Goal: Task Accomplishment & Management: Complete application form

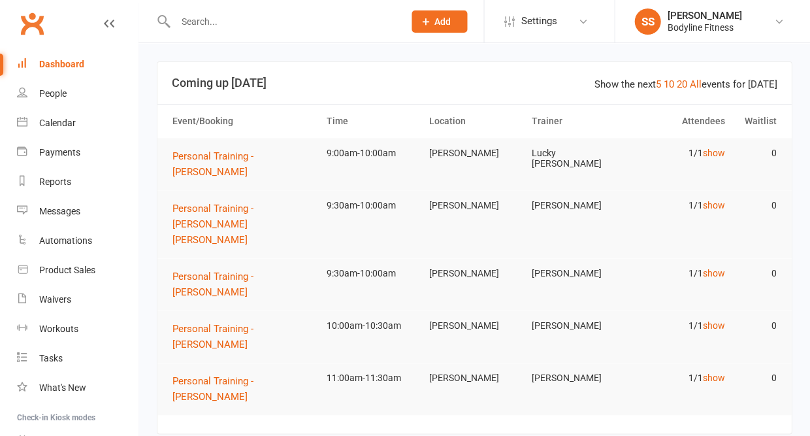
scroll to position [8, 0]
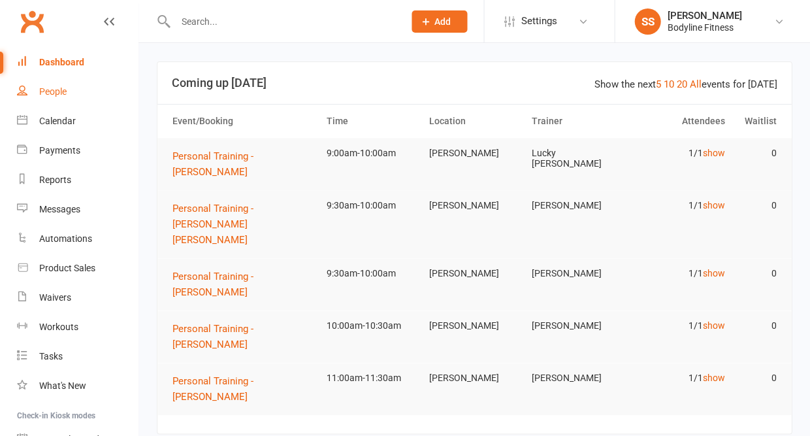
click at [69, 99] on link "People" at bounding box center [77, 91] width 121 height 29
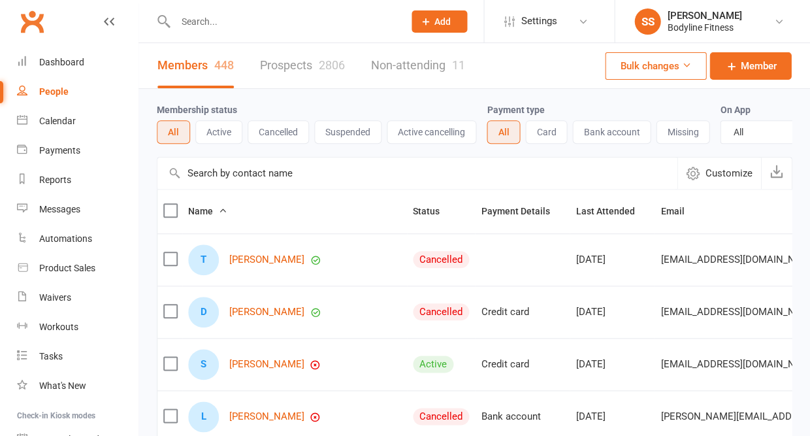
click at [298, 71] on link "Prospects 2806" at bounding box center [302, 65] width 85 height 45
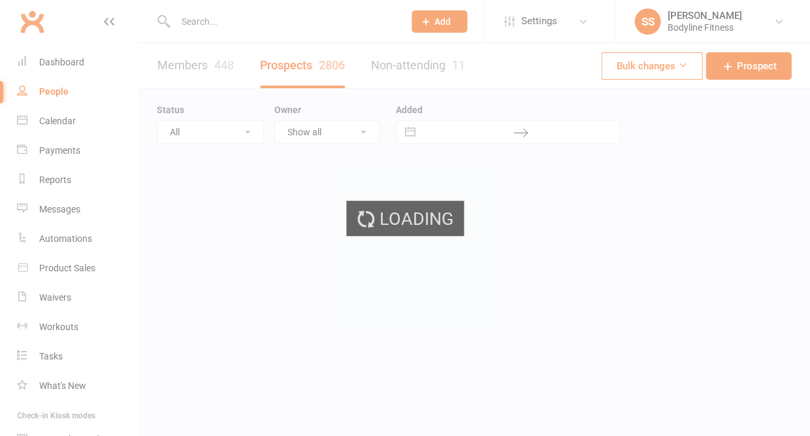
select select "50"
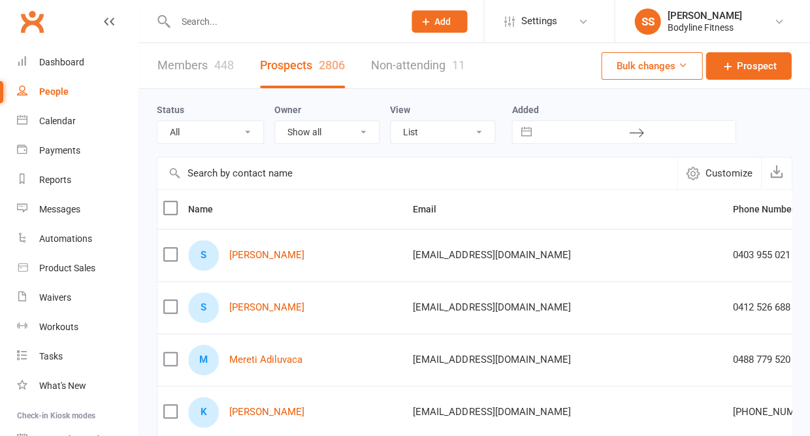
select select "New Lead"
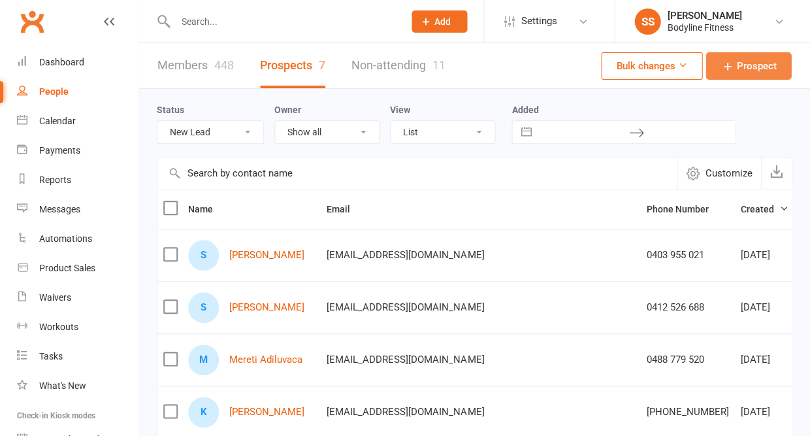
click at [737, 71] on span "Prospect" at bounding box center [756, 66] width 40 height 16
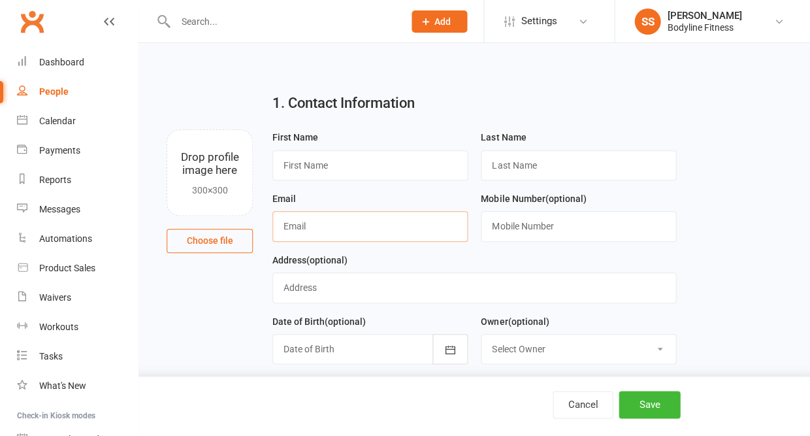
paste input "[EMAIL_ADDRESS][DOMAIN_NAME]"
type input "[EMAIL_ADDRESS][DOMAIN_NAME]"
type input "[PERSON_NAME]"
type input "Hannab"
click at [507, 231] on input "text" at bounding box center [578, 226] width 195 height 30
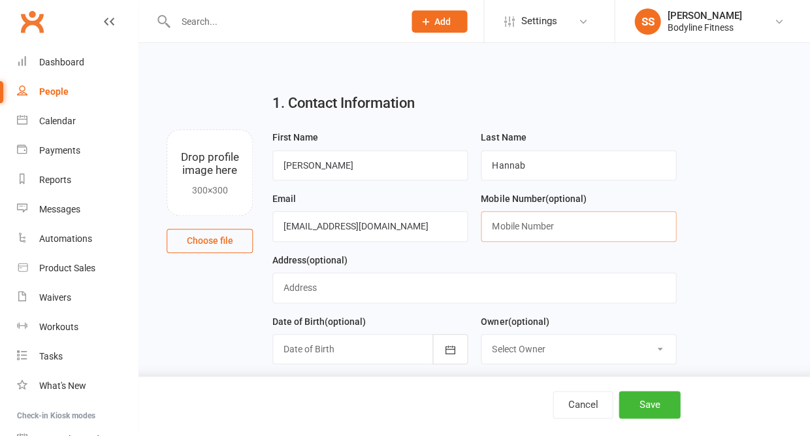
paste input "0473 232 585"
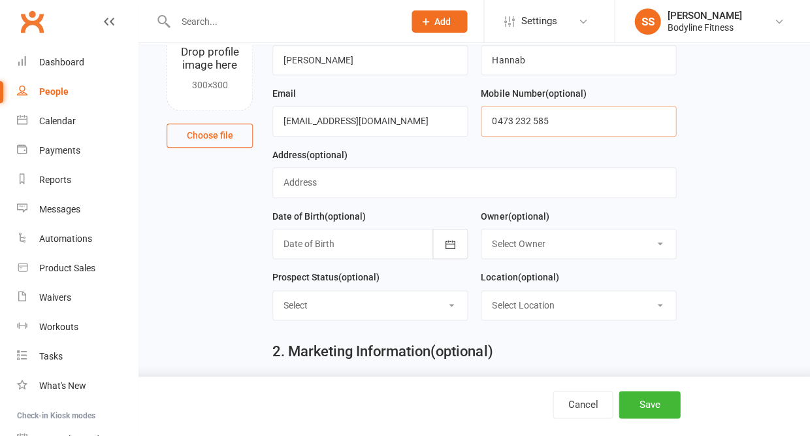
scroll to position [123, 0]
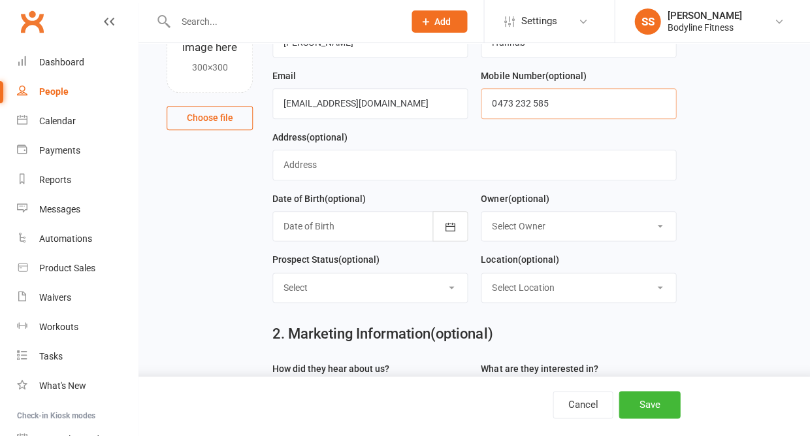
type input "0473 232 585"
select select "New Lead"
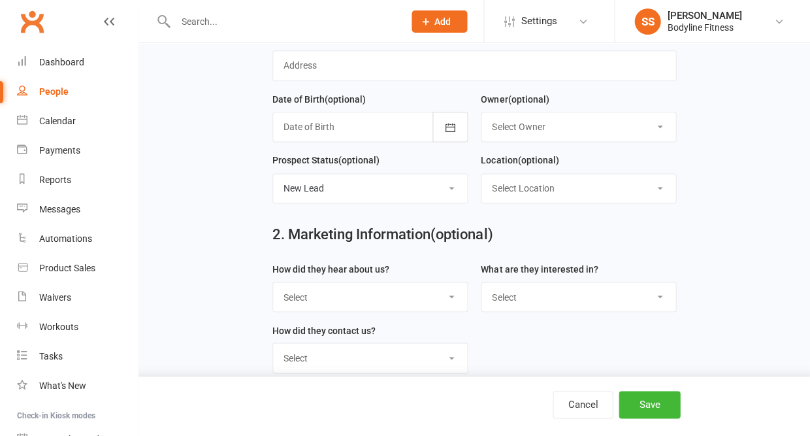
scroll to position [238, 0]
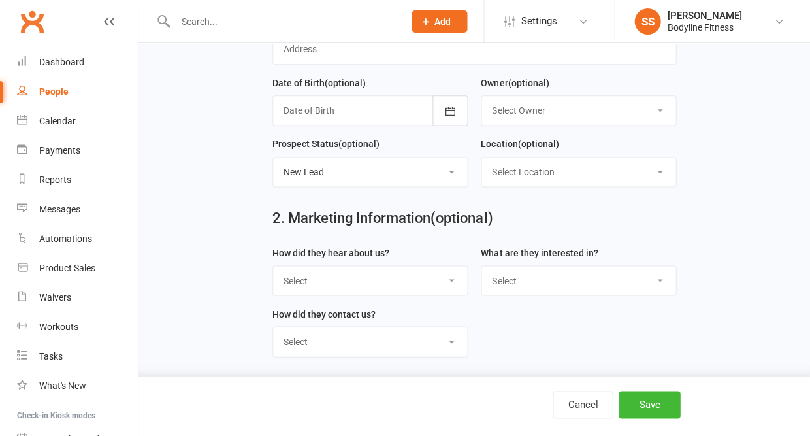
select select "Facebook"
select select "Personal Training"
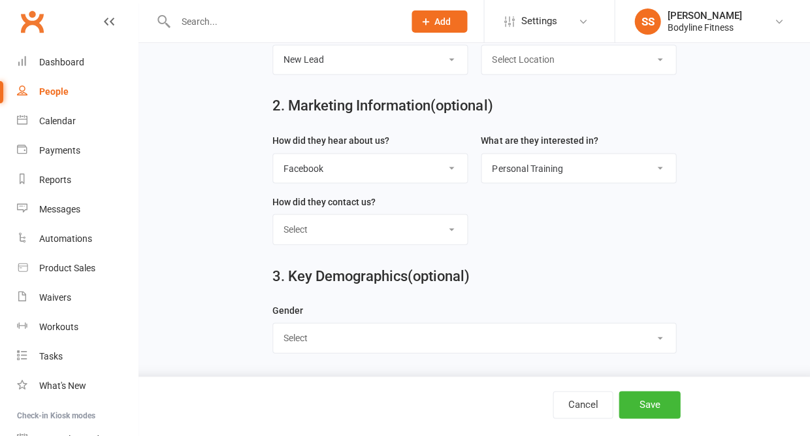
scroll to position [357, 0]
select select "[DEMOGRAPHIC_DATA]"
click at [642, 409] on button "Save" at bounding box center [649, 404] width 61 height 27
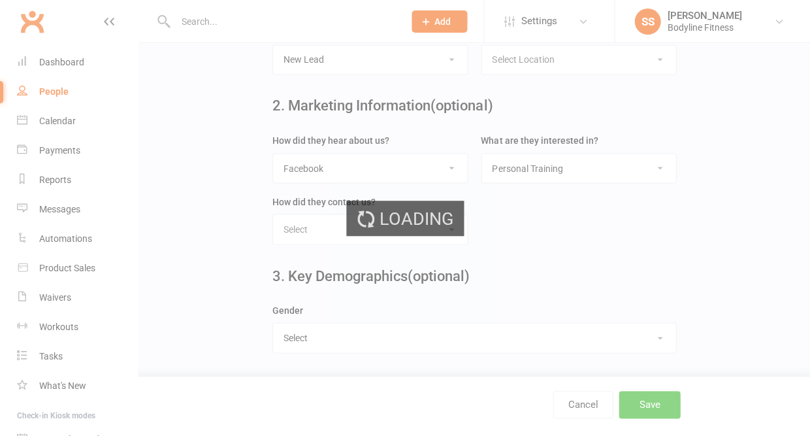
scroll to position [0, 0]
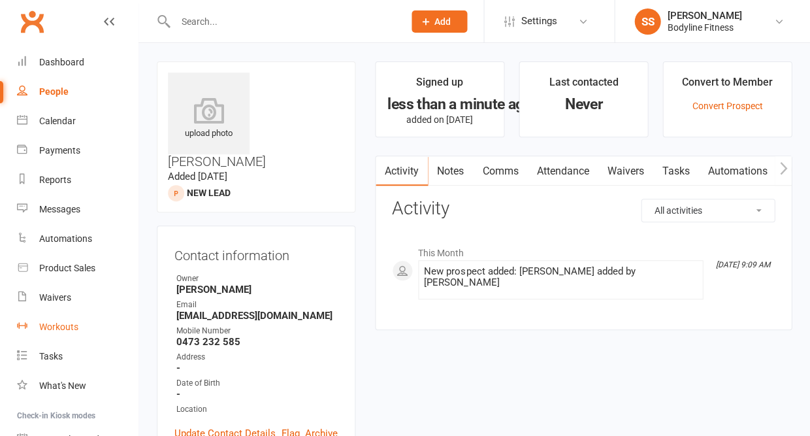
click at [74, 321] on div "Workouts" at bounding box center [58, 326] width 39 height 10
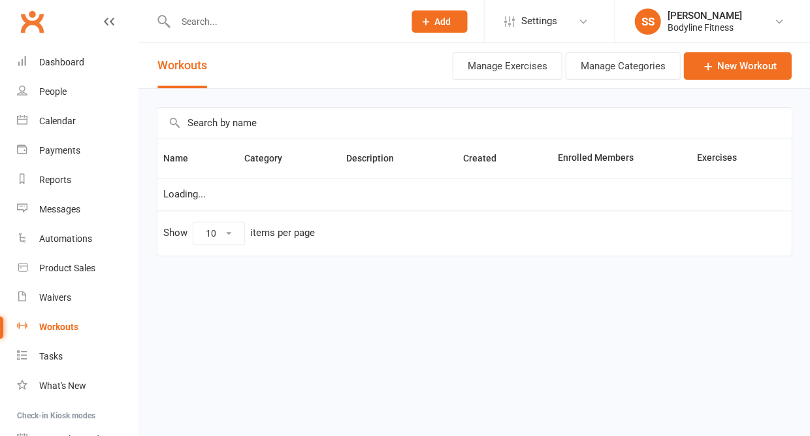
click at [280, 122] on input "text" at bounding box center [474, 123] width 634 height 30
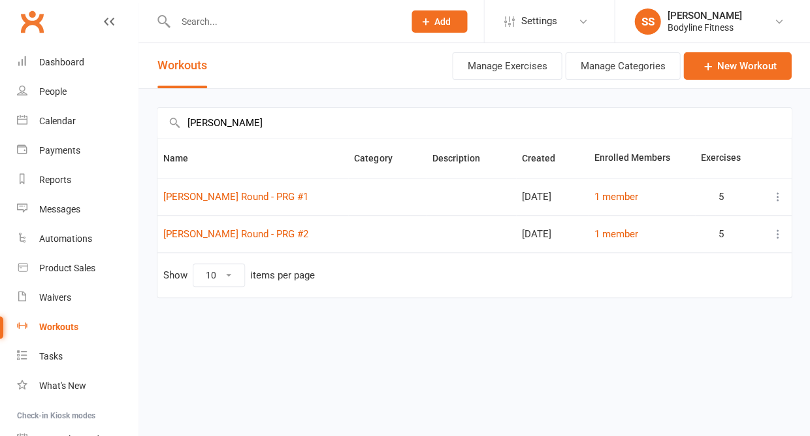
type input "[PERSON_NAME]"
drag, startPoint x: 272, startPoint y: 240, endPoint x: 271, endPoint y: 229, distance: 11.2
click at [271, 229] on td "[PERSON_NAME] Round - PRG #2" at bounding box center [252, 233] width 191 height 37
copy link "[PERSON_NAME] Round - PRG #2"
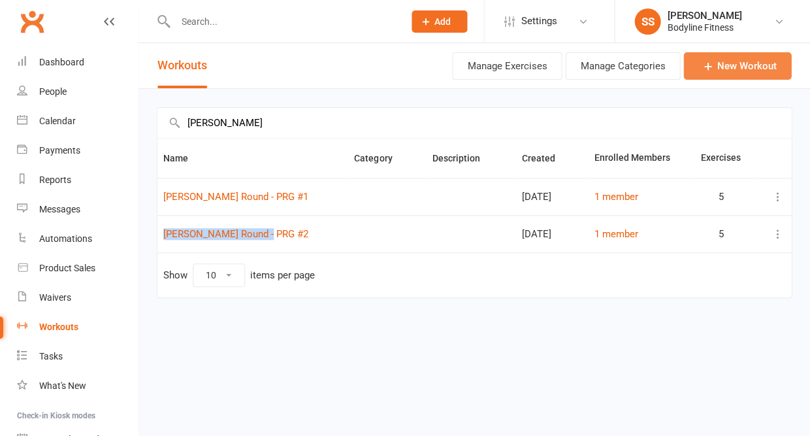
click at [719, 71] on link "New Workout" at bounding box center [737, 65] width 108 height 27
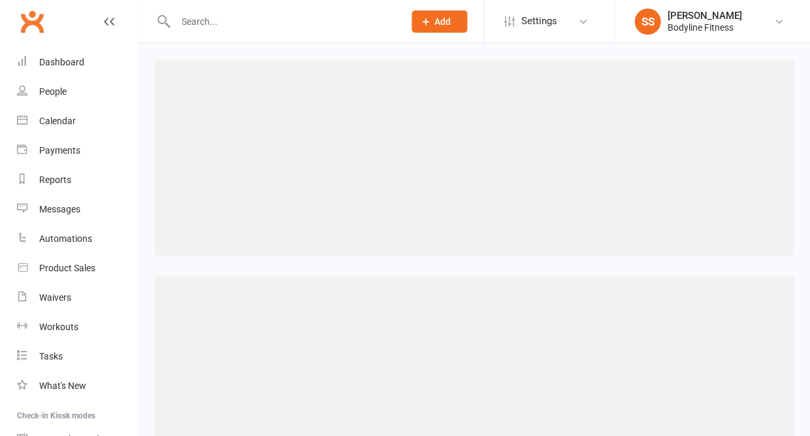
scroll to position [137, 0]
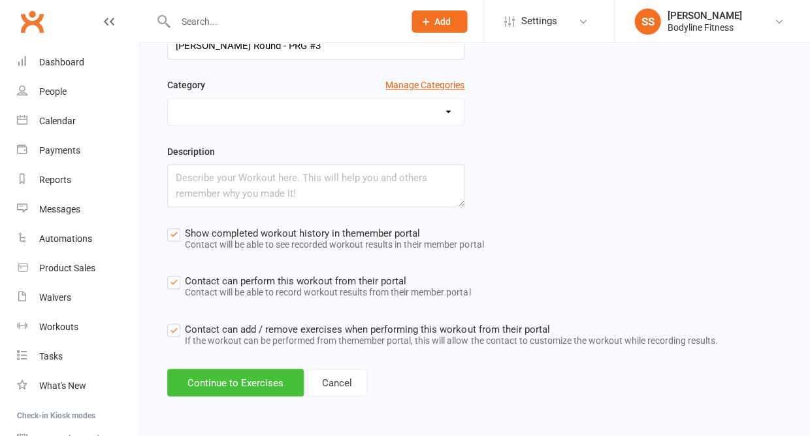
type input "[PERSON_NAME] Round - PRG #3"
click at [252, 375] on button "Continue to Exercises" at bounding box center [235, 381] width 137 height 27
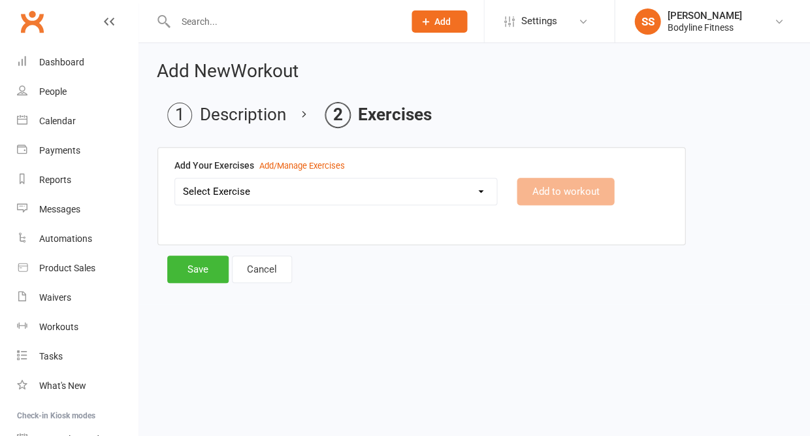
scroll to position [0, 0]
click at [261, 199] on select "Select Exercise 100's 120 Degree Knee Flexed Glute Bridges 1/2 Cuban Press 1/2 …" at bounding box center [335, 191] width 321 height 26
select select "2216"
click at [537, 195] on button "Add to workout" at bounding box center [565, 191] width 97 height 27
select select
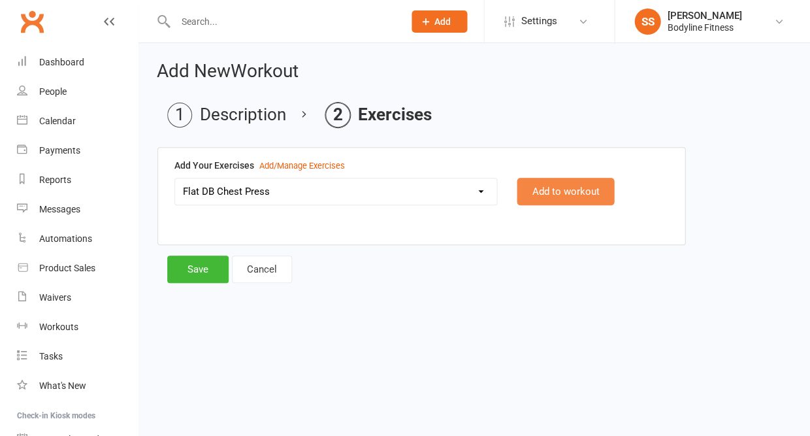
select select "Kilograms"
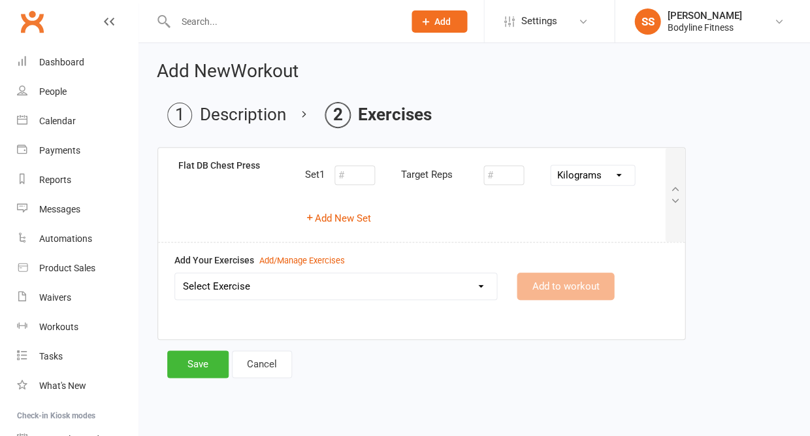
click at [340, 227] on div "Set 1 Target Reps Pounds Grams Kilograms Add New Set" at bounding box center [485, 194] width 380 height 73
click at [335, 222] on button "Add New Set" at bounding box center [338, 218] width 66 height 16
select select "Kilograms"
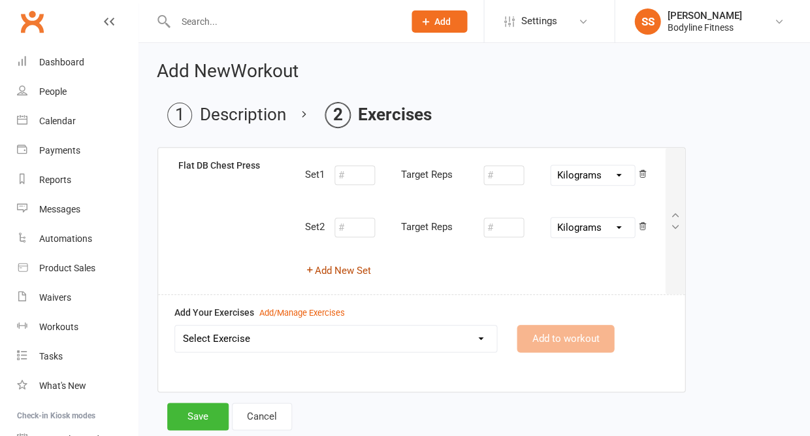
click at [333, 269] on button "Add New Set" at bounding box center [338, 271] width 66 height 16
select select "Kilograms"
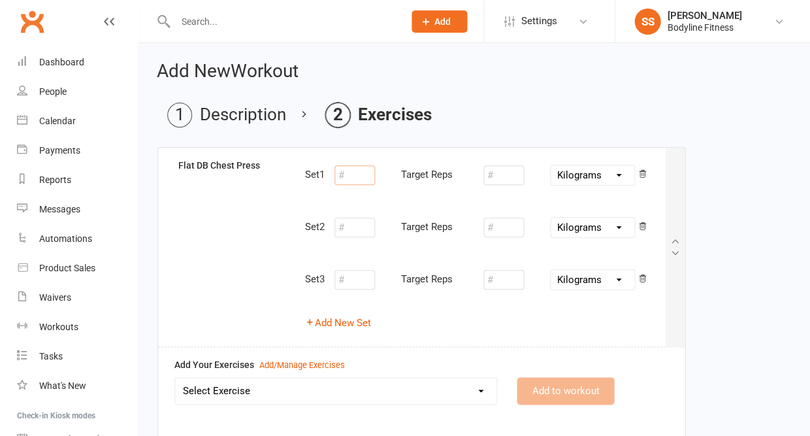
click at [348, 177] on input "number" at bounding box center [355, 175] width 41 height 20
type input "10"
click at [496, 178] on input "number" at bounding box center [503, 175] width 41 height 20
type input "7"
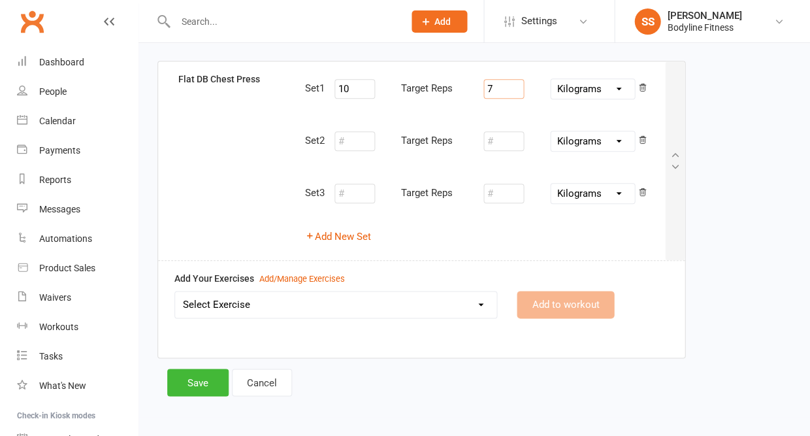
scroll to position [86, 0]
click at [393, 303] on select "Select Exercise 100's 120 Degree Knee Flexed Glute Bridges 1/2 Cuban Press 1/2 …" at bounding box center [335, 305] width 321 height 26
select select "2074"
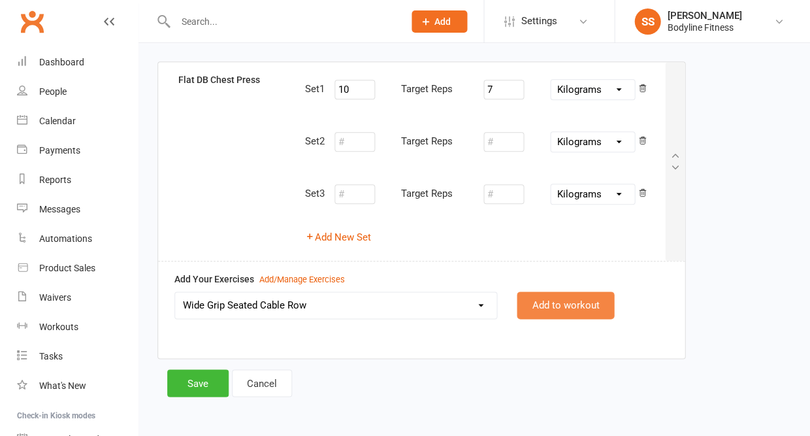
click at [555, 302] on button "Add to workout" at bounding box center [565, 304] width 97 height 27
select select
select select "Kilograms"
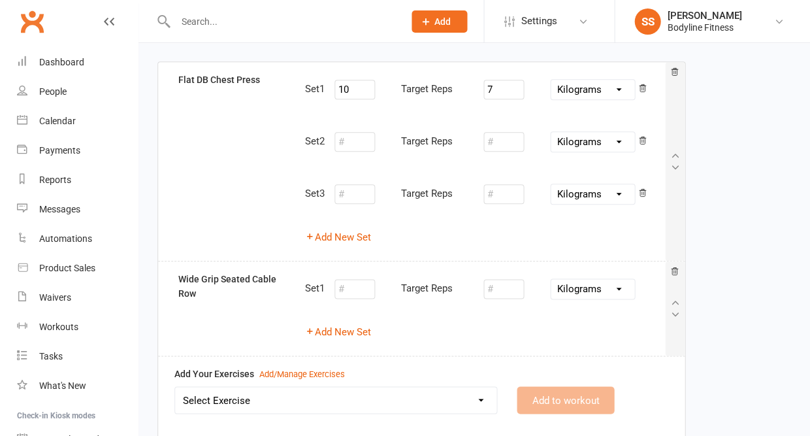
click at [347, 337] on div "Set 1 Target Reps Pounds Grams Kilograms Add New Set" at bounding box center [485, 308] width 380 height 73
click at [345, 333] on button "Add New Set" at bounding box center [338, 332] width 66 height 16
select select "Kilograms"
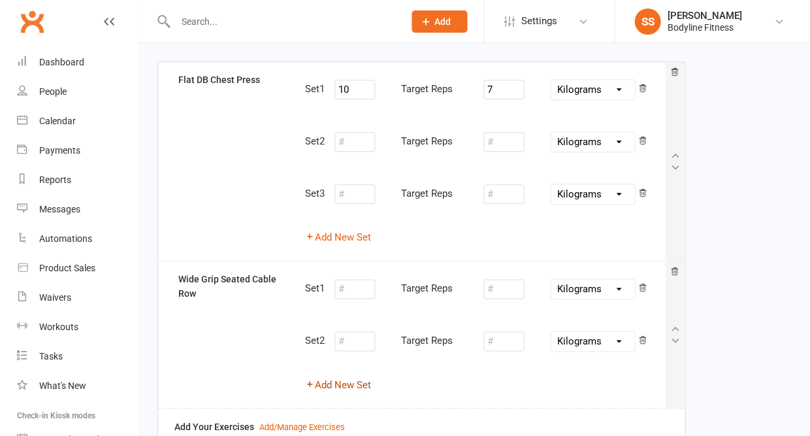
click at [345, 379] on button "Add New Set" at bounding box center [338, 384] width 66 height 16
select select "Kilograms"
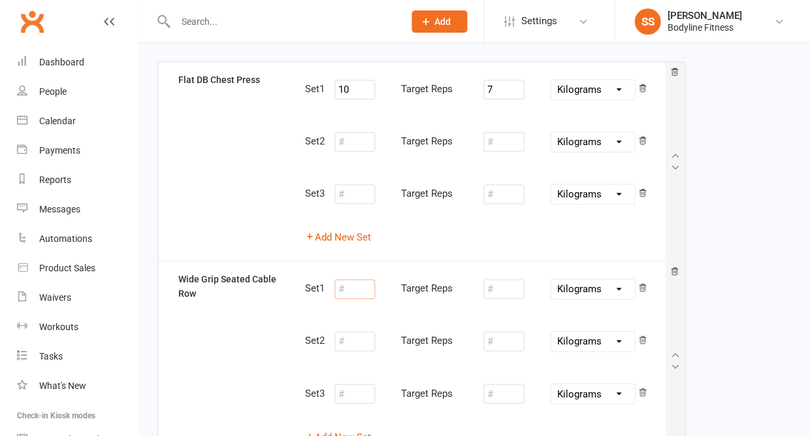
click at [358, 281] on input "number" at bounding box center [355, 289] width 41 height 20
type input "10"
click at [504, 286] on input "number" at bounding box center [503, 289] width 41 height 20
type input "24"
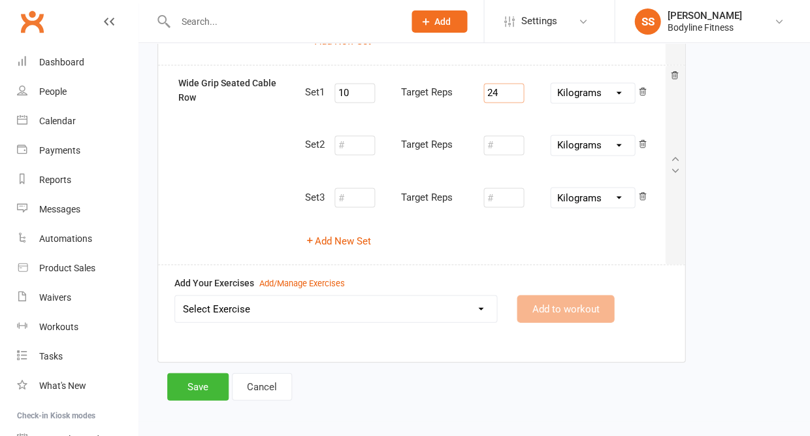
scroll to position [281, 0]
click at [407, 304] on select "Select Exercise 100's 120 Degree Knee Flexed Glute Bridges 1/2 Cuban Press 1/2 …" at bounding box center [335, 309] width 321 height 26
click at [265, 278] on div "Add/Manage Exercises" at bounding box center [302, 284] width 86 height 14
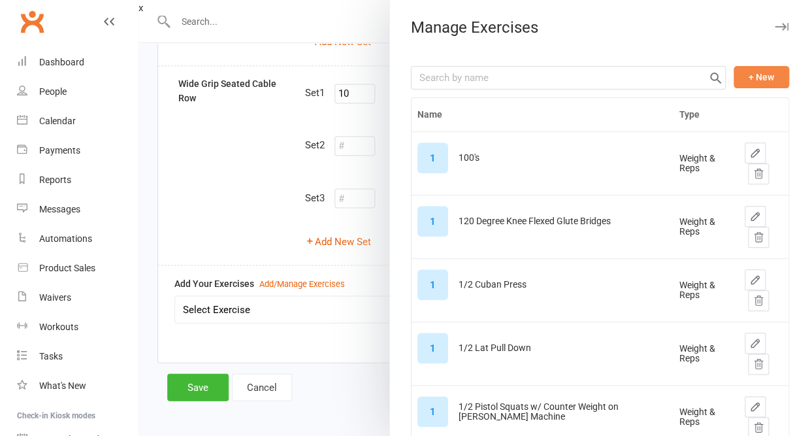
click at [780, 74] on button "+ New" at bounding box center [762, 77] width 56 height 22
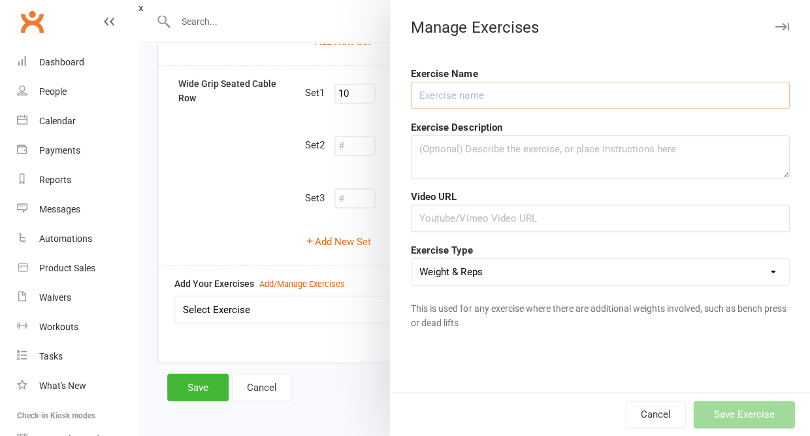
click at [643, 94] on input "text" at bounding box center [600, 95] width 378 height 27
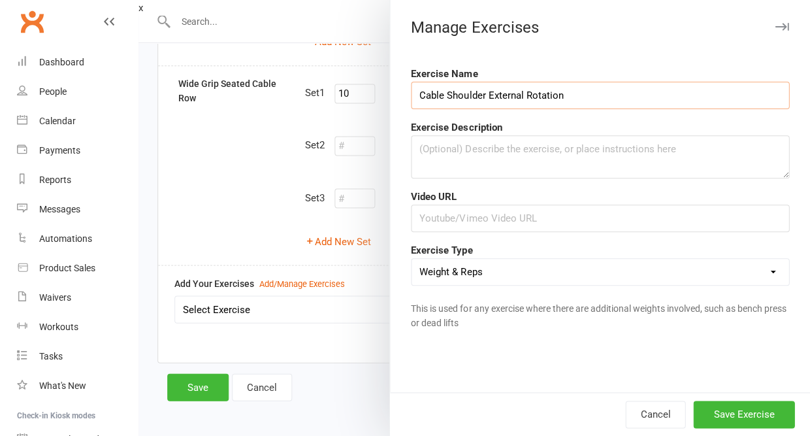
type input "Cable Shoulder External Rotation"
click at [583, 165] on textarea at bounding box center [600, 156] width 378 height 43
type textarea "each side"
click at [732, 407] on button "Save Exercise" at bounding box center [743, 414] width 101 height 27
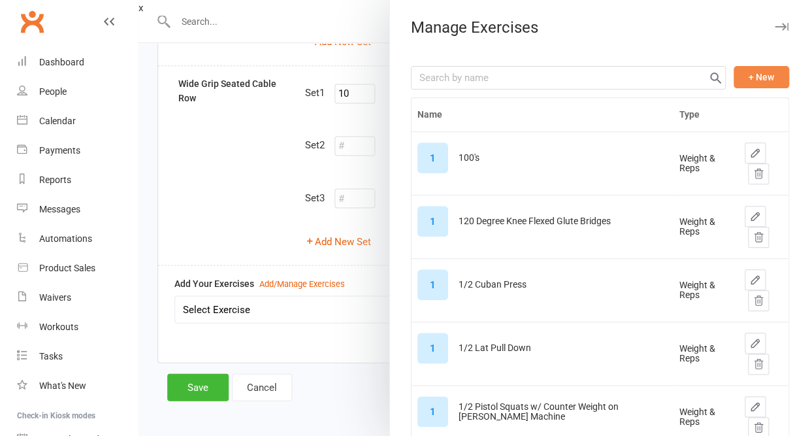
click at [759, 81] on button "+ New" at bounding box center [762, 77] width 56 height 22
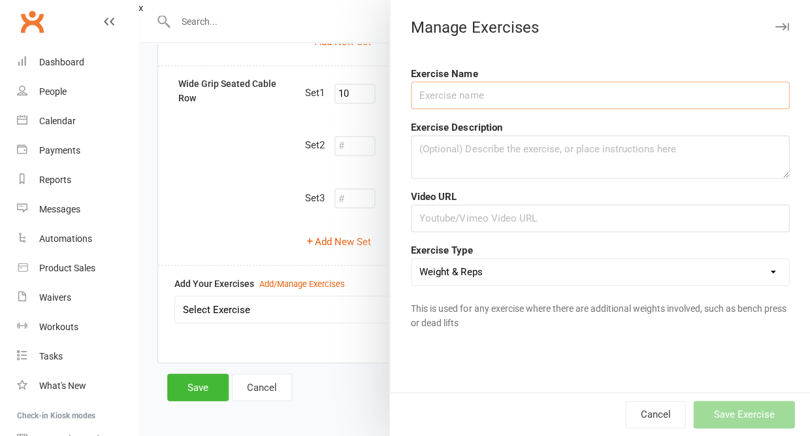
click at [649, 100] on input "text" at bounding box center [600, 95] width 378 height 27
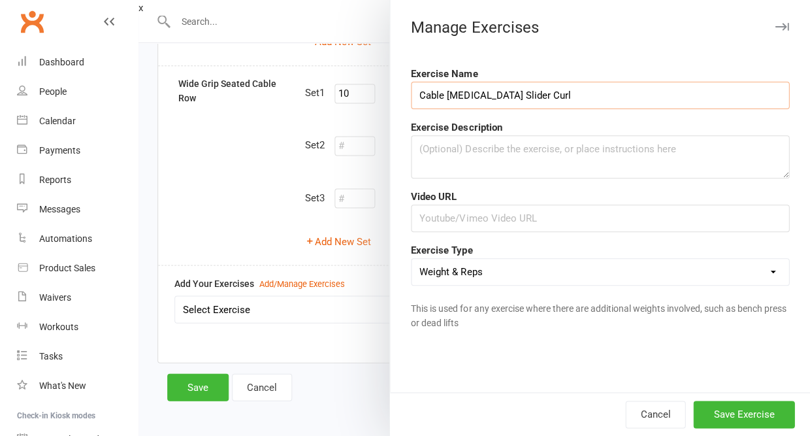
type input "Cable [MEDICAL_DATA] Slider Curl"
click at [602, 155] on textarea at bounding box center [600, 156] width 378 height 43
type textarea "each side"
click at [749, 407] on button "Save Exercise" at bounding box center [743, 414] width 101 height 27
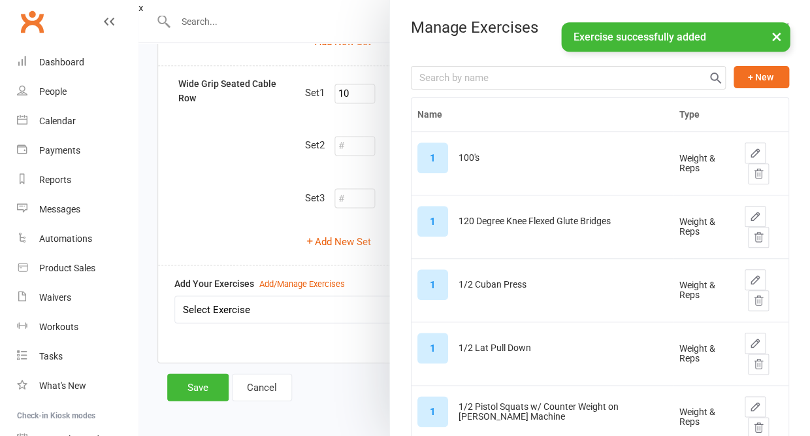
click at [776, 39] on button "×" at bounding box center [776, 36] width 24 height 28
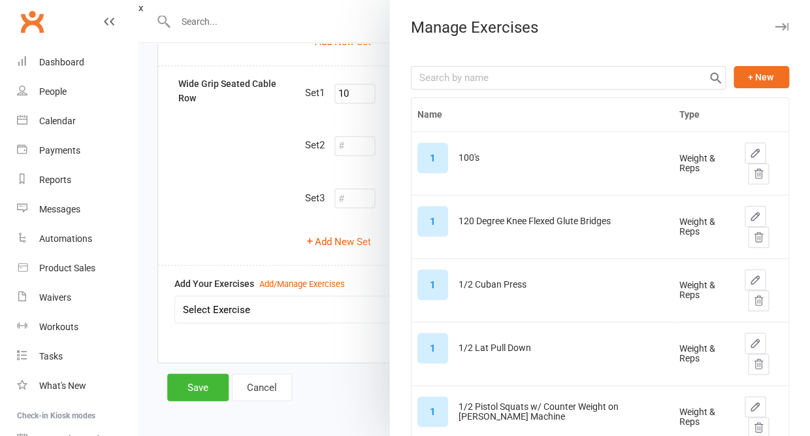
click at [783, 26] on icon "button" at bounding box center [782, 27] width 14 height 8
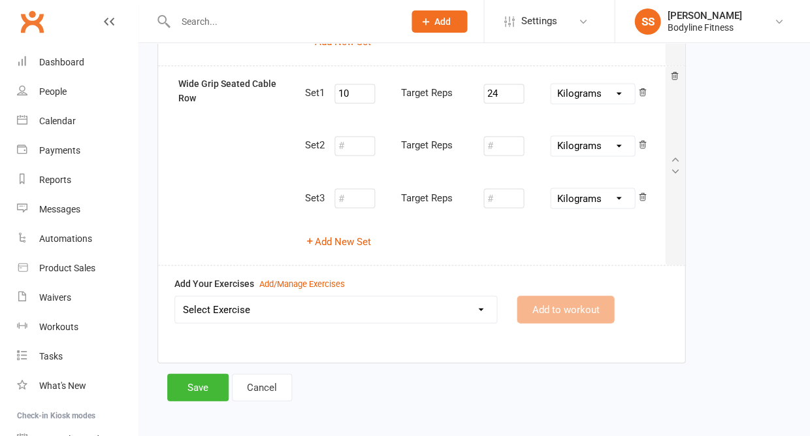
select select "12456"
click at [557, 301] on button "Add to workout" at bounding box center [565, 308] width 97 height 27
select select "Kilograms"
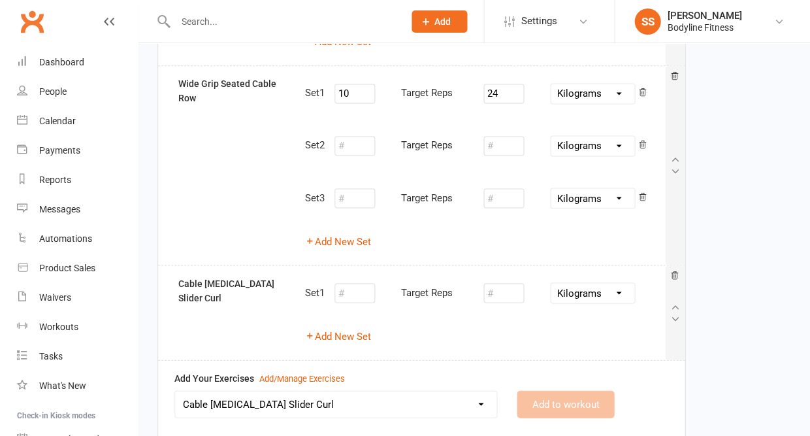
select select
click at [354, 332] on button "Add New Set" at bounding box center [338, 336] width 66 height 16
select select "Kilograms"
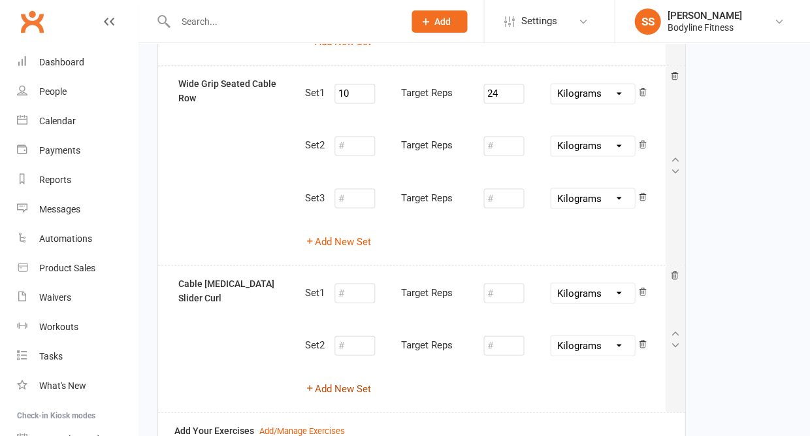
click at [344, 380] on button "Add New Set" at bounding box center [338, 388] width 66 height 16
select select "Kilograms"
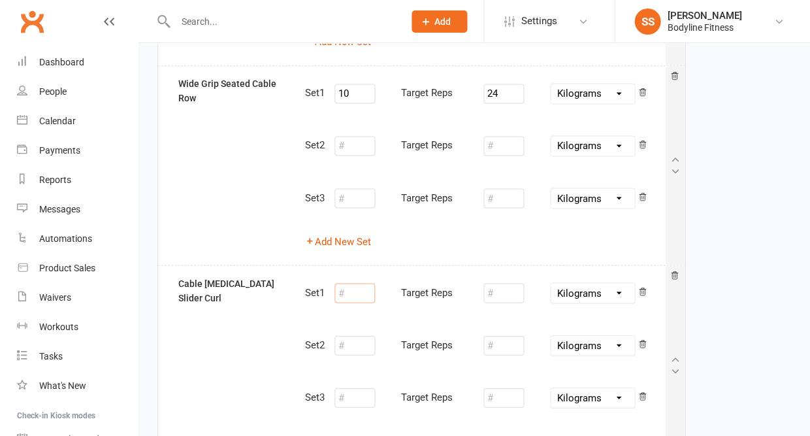
click at [350, 286] on input "number" at bounding box center [355, 293] width 41 height 20
type input "10"
click at [507, 285] on input "number" at bounding box center [503, 293] width 41 height 20
type input "14"
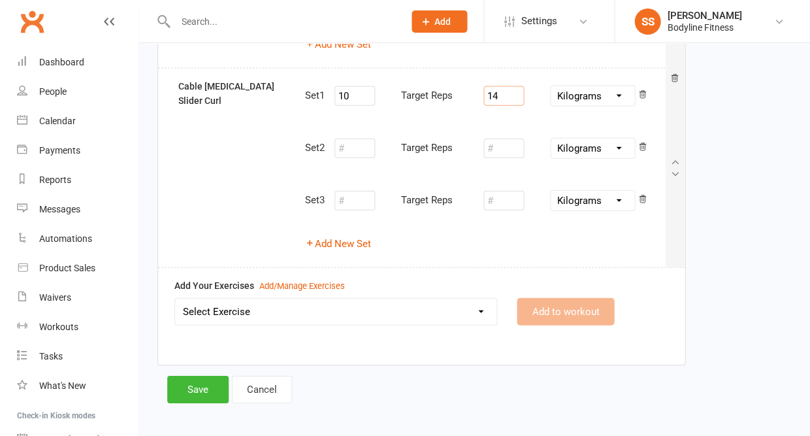
scroll to position [477, 0]
click at [413, 308] on select "Select Exercise 100's 120 Degree Knee Flexed Glute Bridges 1/2 Cuban Press 1/2 …" at bounding box center [335, 312] width 321 height 26
select select "12455"
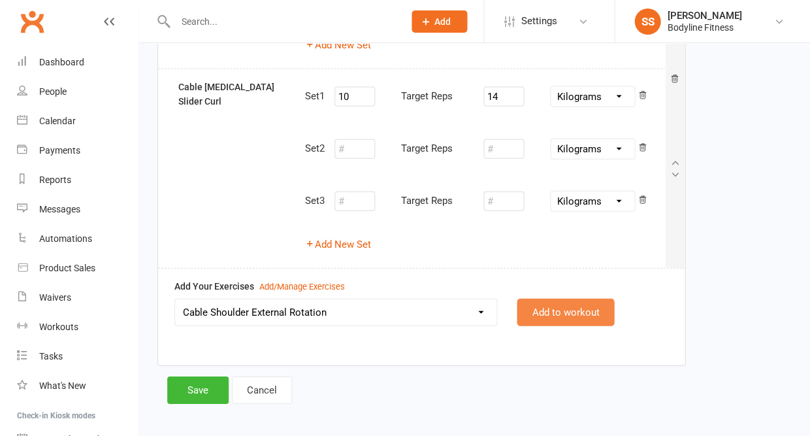
click at [574, 299] on button "Add to workout" at bounding box center [565, 312] width 97 height 27
select select
select select "Kilograms"
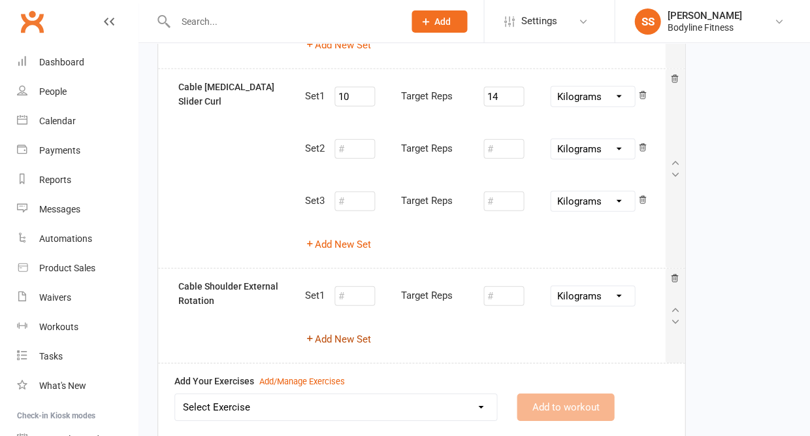
click at [360, 333] on button "Add New Set" at bounding box center [338, 339] width 66 height 16
select select "Kilograms"
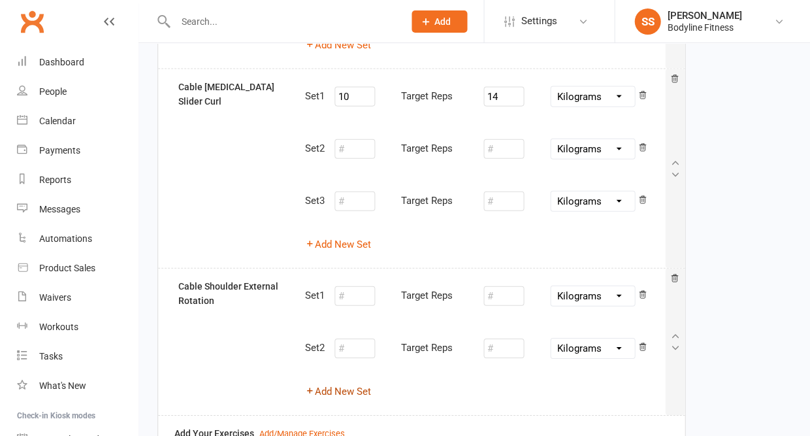
click at [348, 384] on button "Add New Set" at bounding box center [338, 392] width 66 height 16
select select "Kilograms"
click at [357, 286] on input "number" at bounding box center [355, 296] width 41 height 20
type input "10"
click at [514, 289] on input "number" at bounding box center [503, 296] width 41 height 20
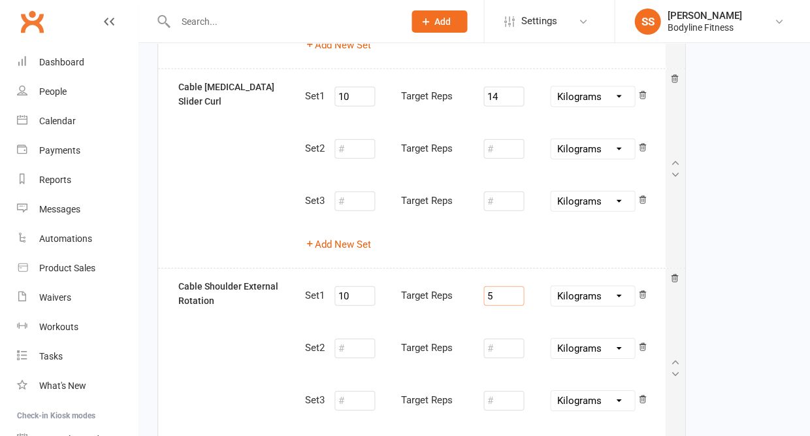
type input "5"
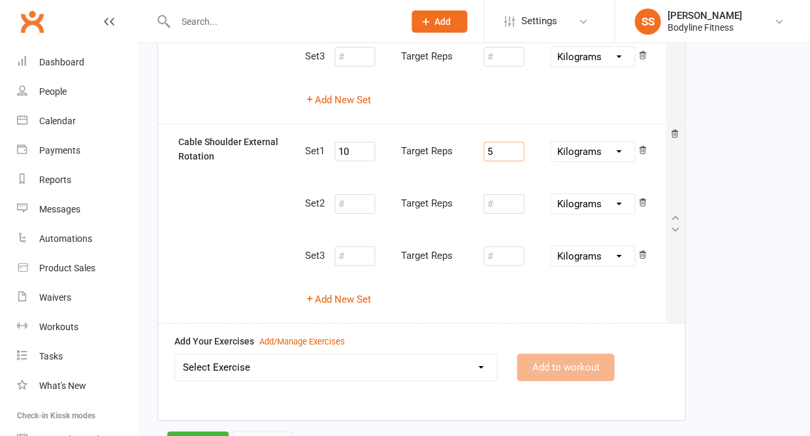
scroll to position [671, 0]
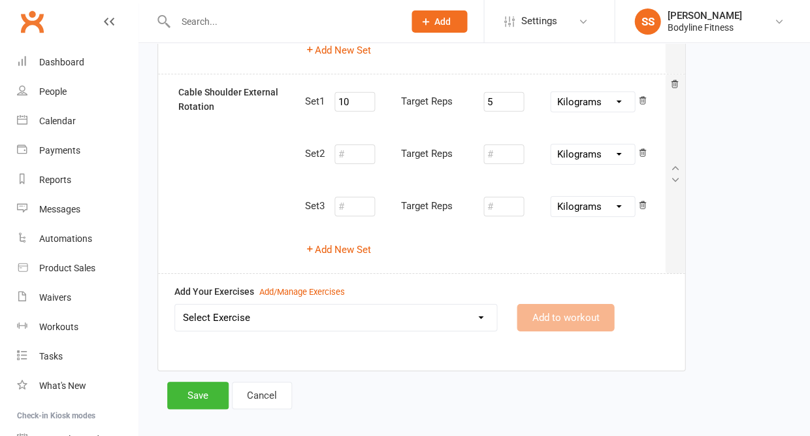
click at [421, 304] on select "Select Exercise 100's 120 Degree Knee Flexed Glute Bridges 1/2 Cuban Press 1/2 …" at bounding box center [335, 317] width 321 height 26
select select "2215"
click at [538, 304] on button "Add to workout" at bounding box center [565, 317] width 97 height 27
select select "Kilograms"
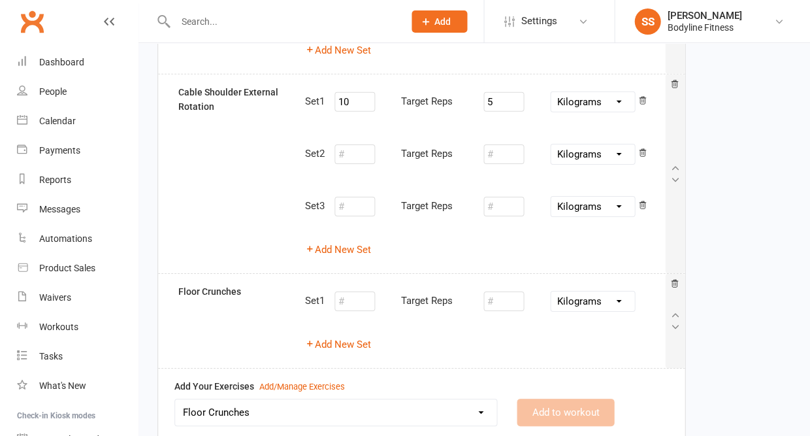
select select
click at [360, 336] on button "Add New Set" at bounding box center [338, 344] width 66 height 16
select select "Kilograms"
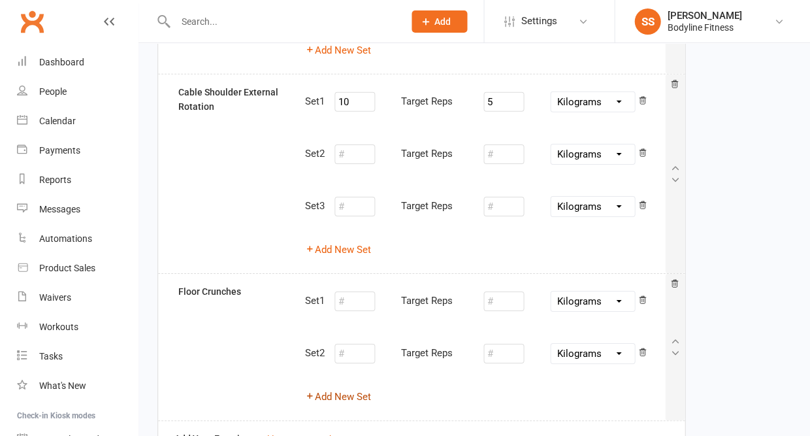
click at [342, 389] on button "Add New Set" at bounding box center [338, 397] width 66 height 16
select select "Kilograms"
click at [352, 291] on input "number" at bounding box center [355, 301] width 41 height 20
type input "12"
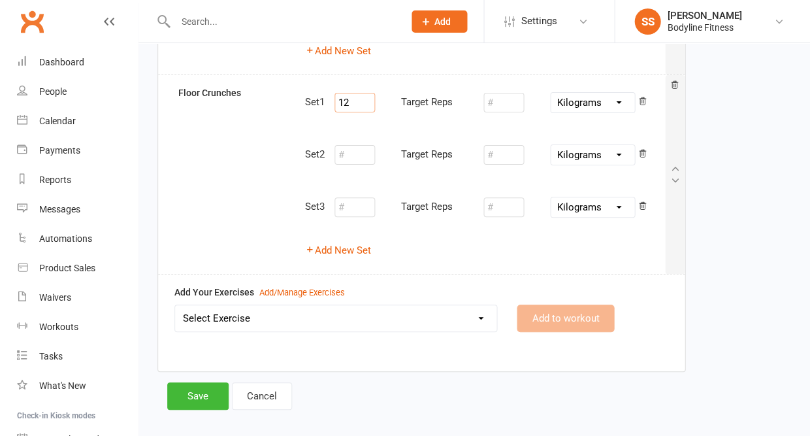
scroll to position [868, 0]
click at [210, 384] on button "Save" at bounding box center [197, 397] width 61 height 27
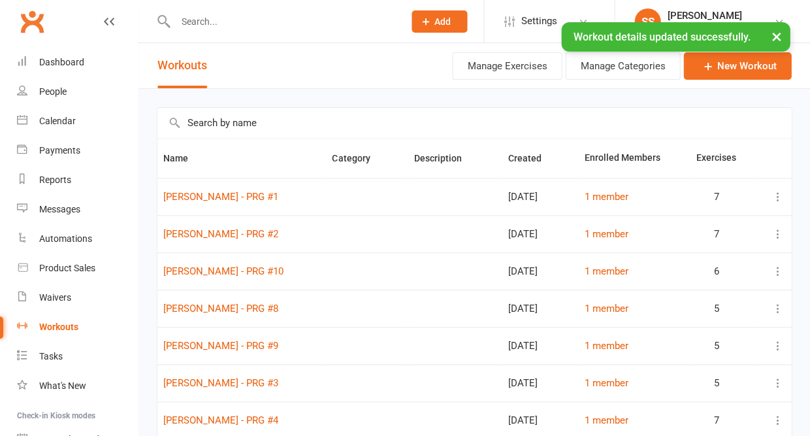
click at [206, 22] on input "text" at bounding box center [282, 21] width 223 height 18
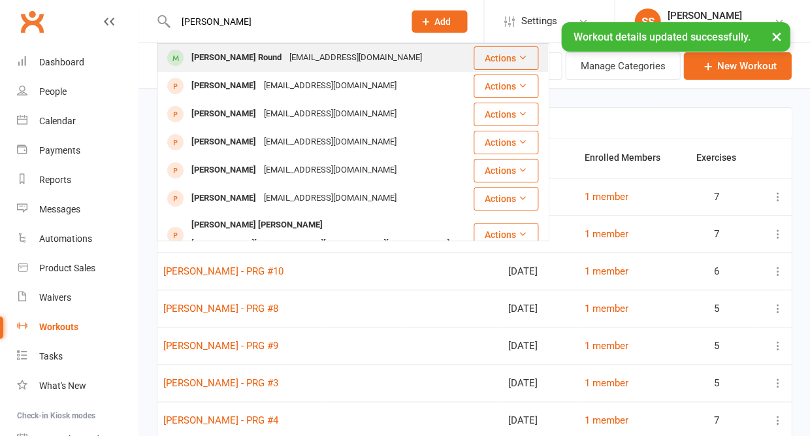
type input "[PERSON_NAME]"
click at [215, 58] on div "[PERSON_NAME] Round" at bounding box center [237, 57] width 98 height 19
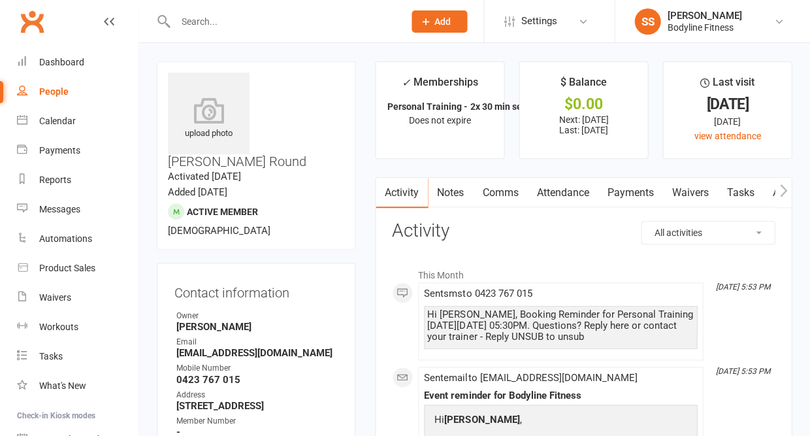
click at [784, 187] on icon "button" at bounding box center [783, 191] width 8 height 14
click at [764, 198] on link "Workouts" at bounding box center [774, 193] width 62 height 30
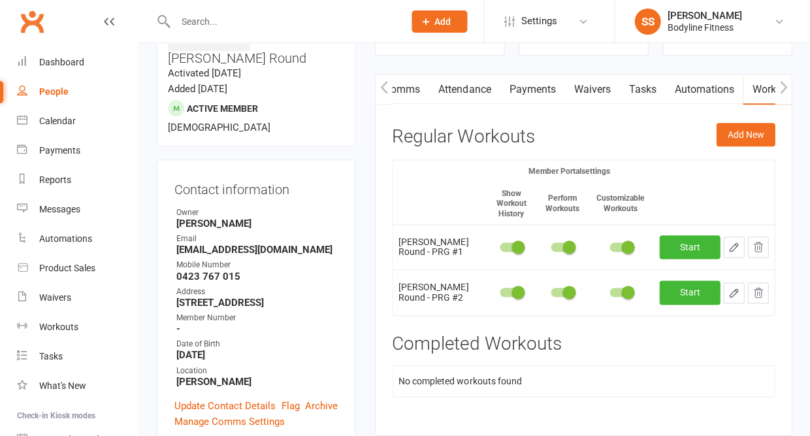
scroll to position [133, 0]
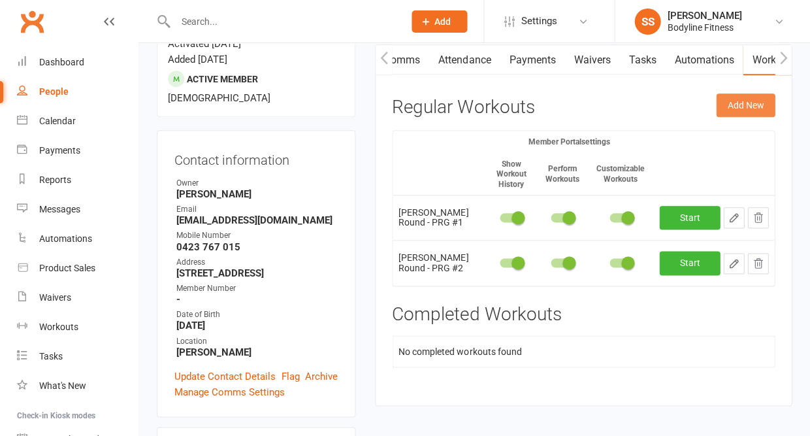
click at [736, 112] on button "Add New" at bounding box center [745, 105] width 59 height 24
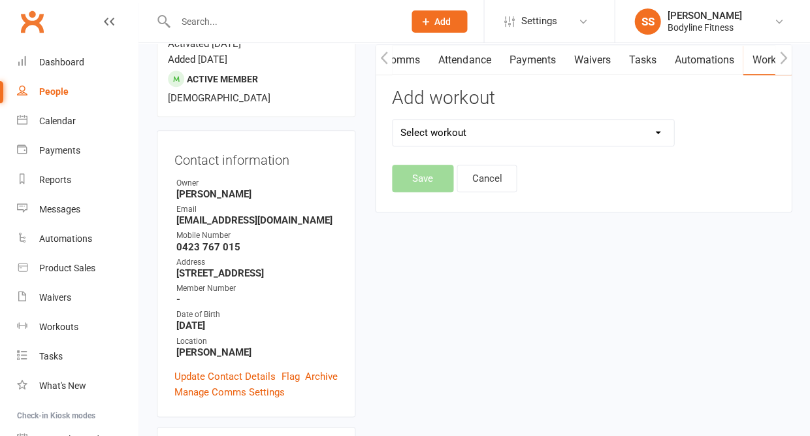
select select "6562"
click at [425, 172] on button "Save" at bounding box center [422, 178] width 61 height 27
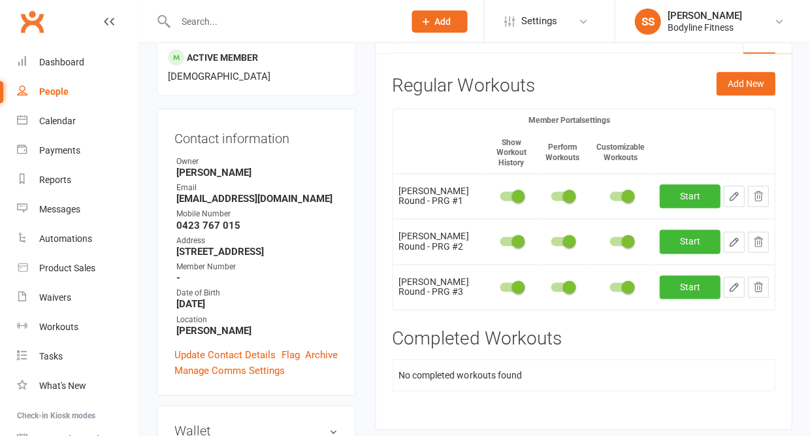
scroll to position [158, 0]
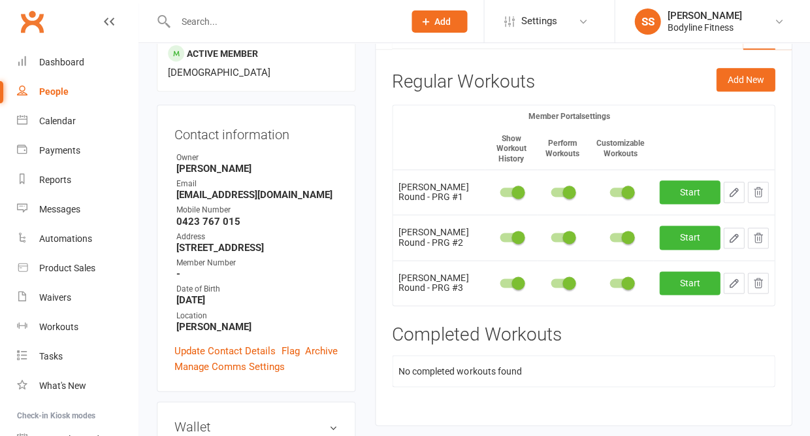
click at [730, 277] on icon "button" at bounding box center [734, 283] width 12 height 12
select select "Kilograms"
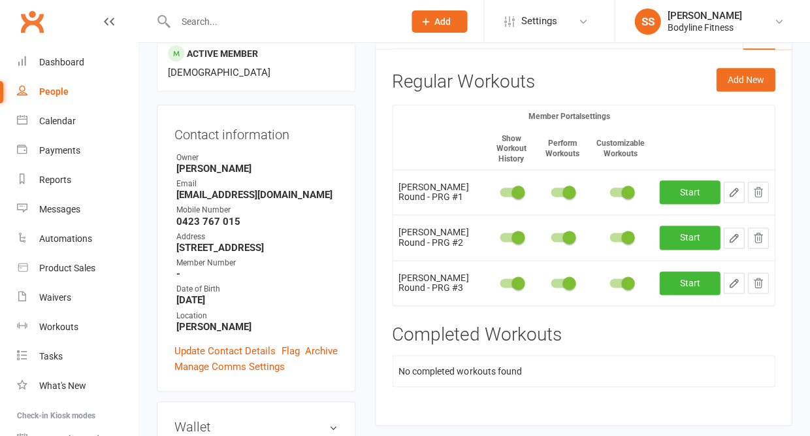
select select "Kilograms"
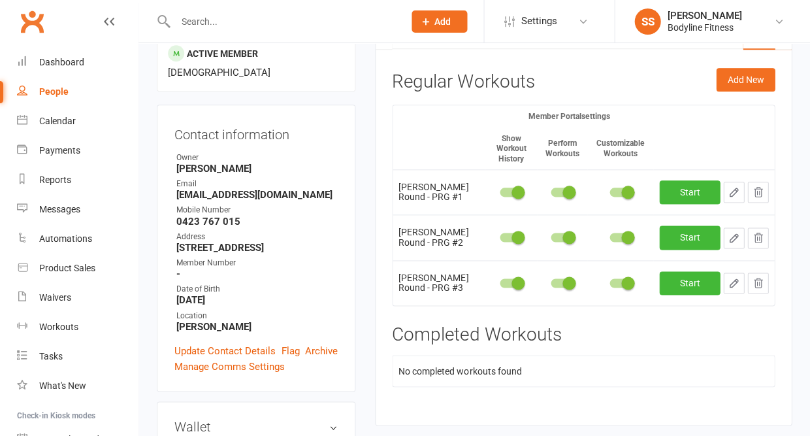
select select "Kilograms"
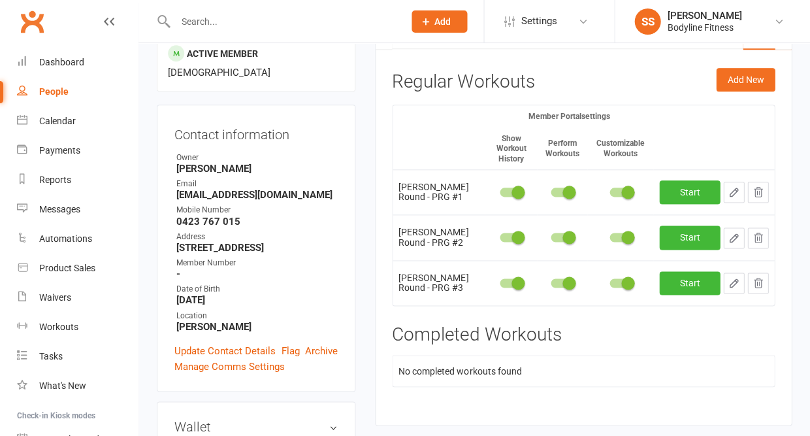
select select "Kilograms"
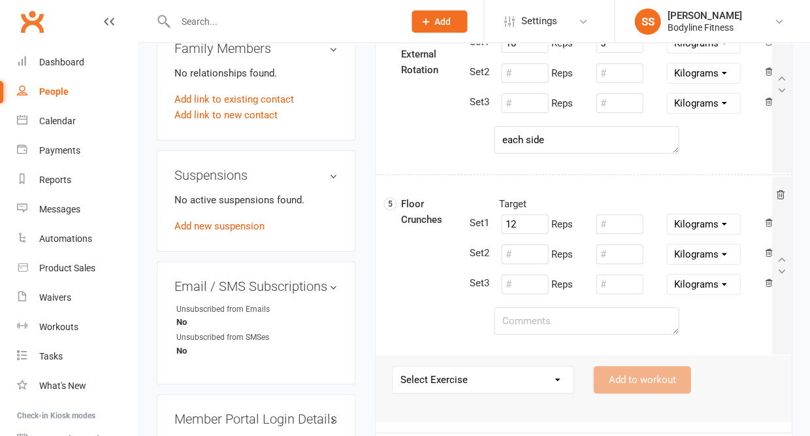
scroll to position [796, 0]
click at [589, 312] on textarea at bounding box center [586, 319] width 185 height 27
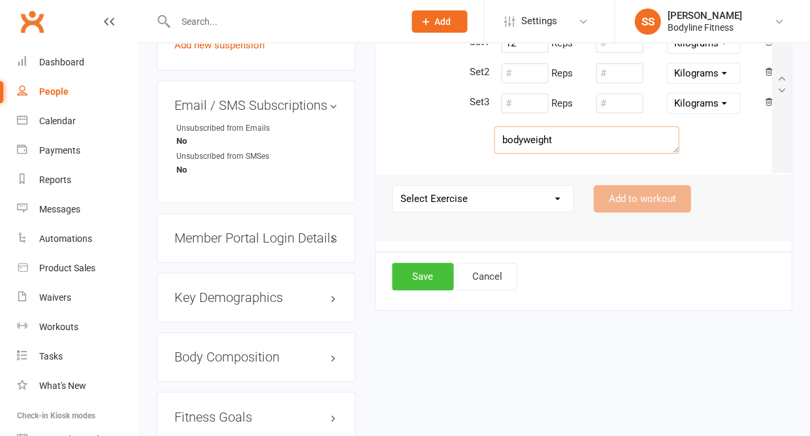
type textarea "bodyweight"
click at [427, 278] on button "Save" at bounding box center [422, 276] width 61 height 27
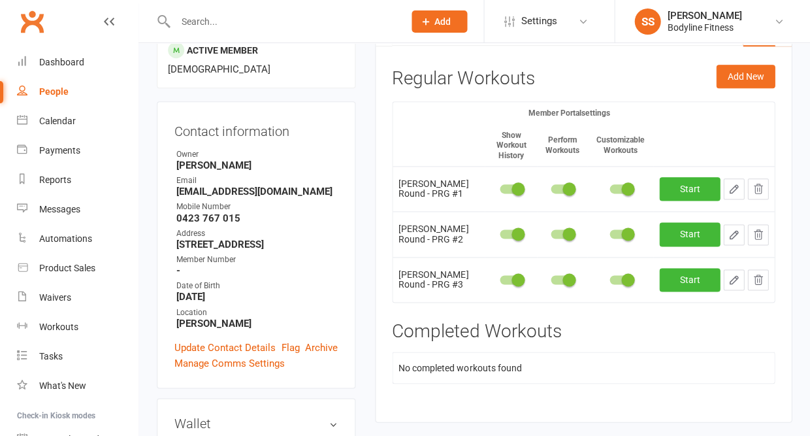
scroll to position [136, 0]
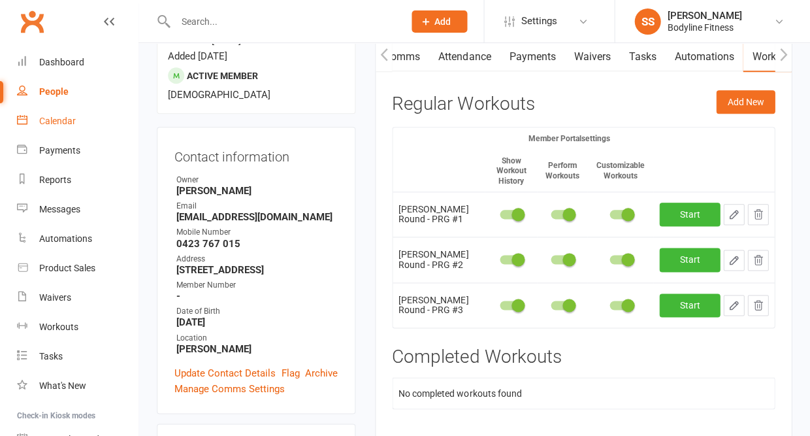
click at [50, 122] on div "Calendar" at bounding box center [57, 121] width 37 height 10
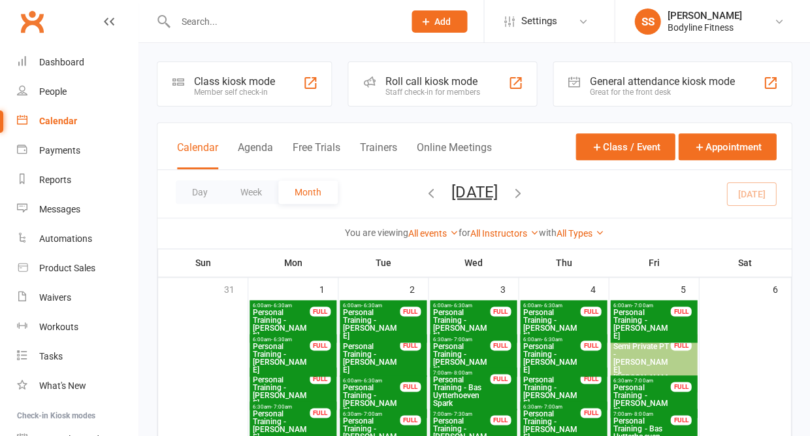
click at [61, 118] on div "Calendar" at bounding box center [58, 121] width 38 height 10
click at [201, 195] on button "Day" at bounding box center [200, 192] width 48 height 24
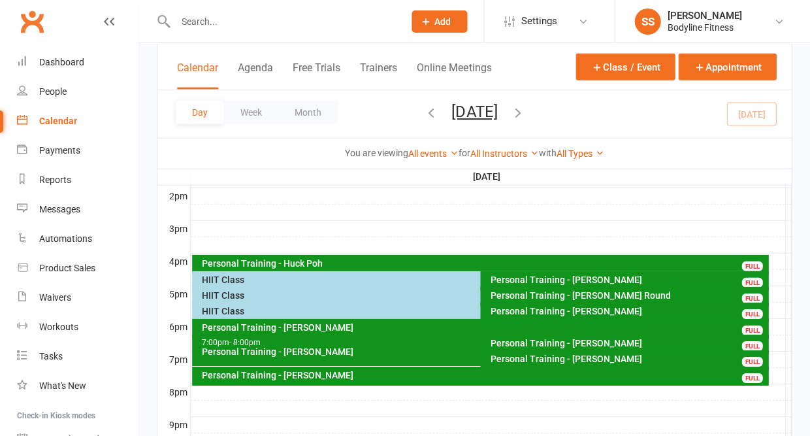
scroll to position [534, 0]
click at [222, 278] on div "HIIT Class" at bounding box center [476, 279] width 551 height 9
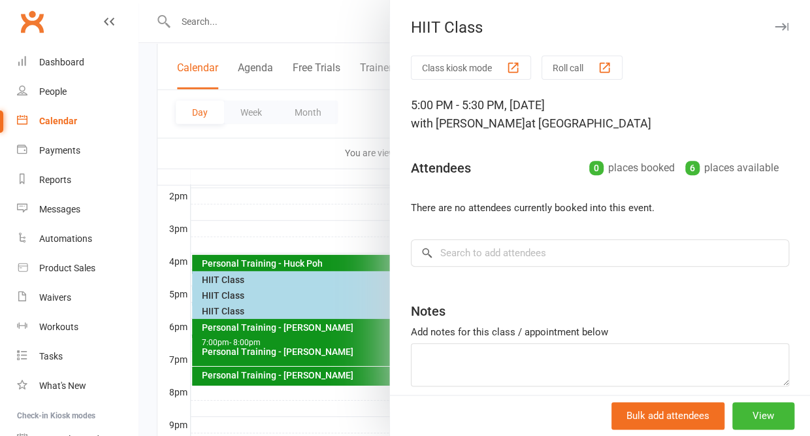
click at [782, 23] on icon "button" at bounding box center [782, 27] width 14 height 8
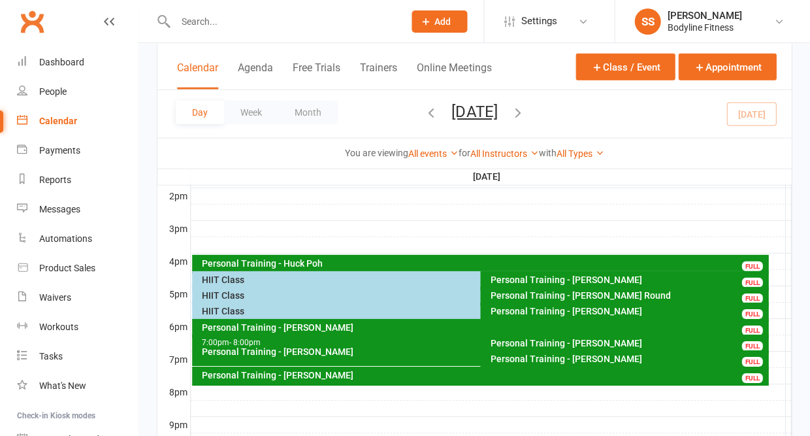
click at [229, 296] on div "HIIT Class" at bounding box center [476, 295] width 551 height 9
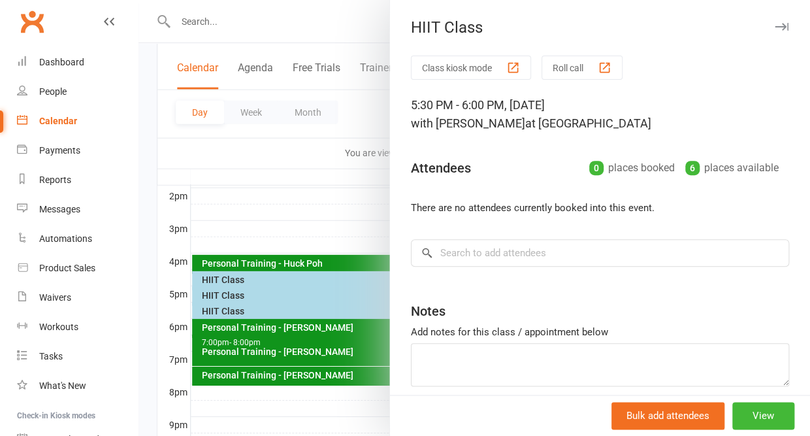
click at [781, 25] on icon "button" at bounding box center [782, 27] width 14 height 8
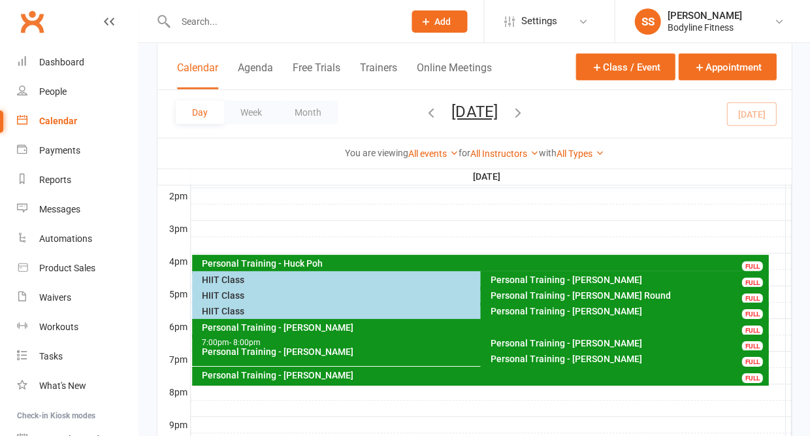
click at [252, 313] on div "HIIT Class" at bounding box center [476, 310] width 551 height 9
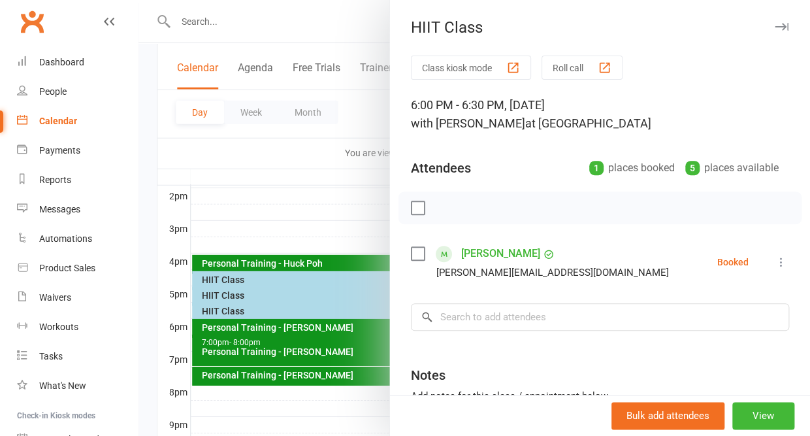
click at [781, 27] on icon "button" at bounding box center [782, 27] width 14 height 8
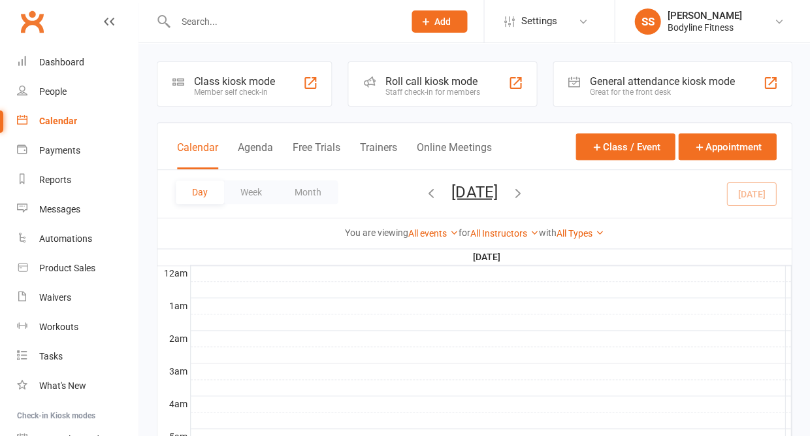
scroll to position [0, 0]
click at [46, 88] on div "People" at bounding box center [52, 91] width 27 height 10
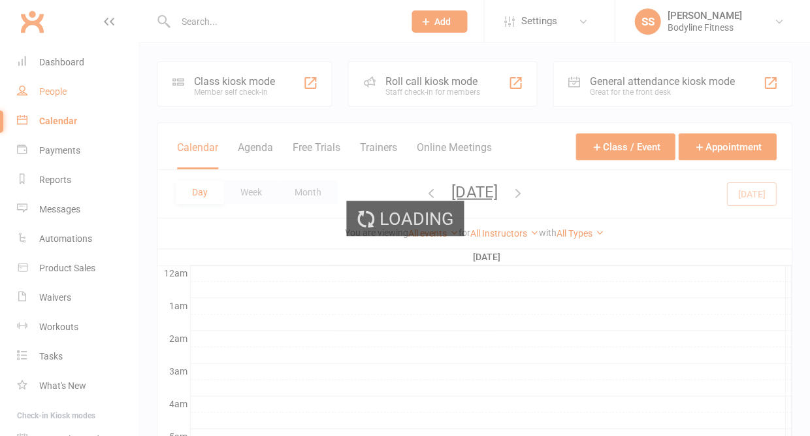
select select "50"
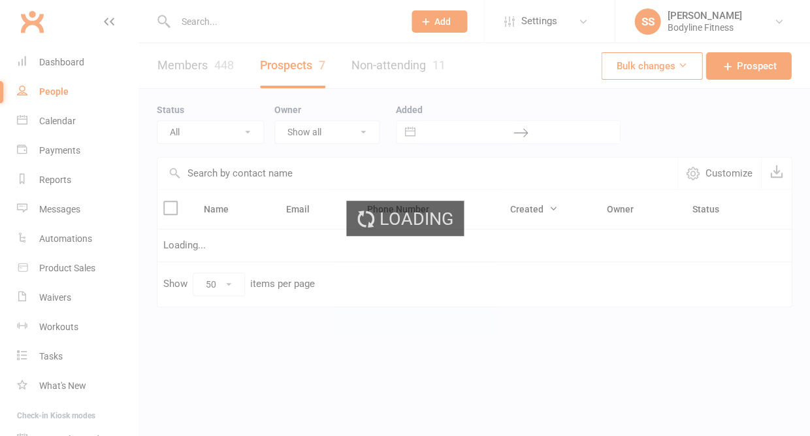
select select "New Lead"
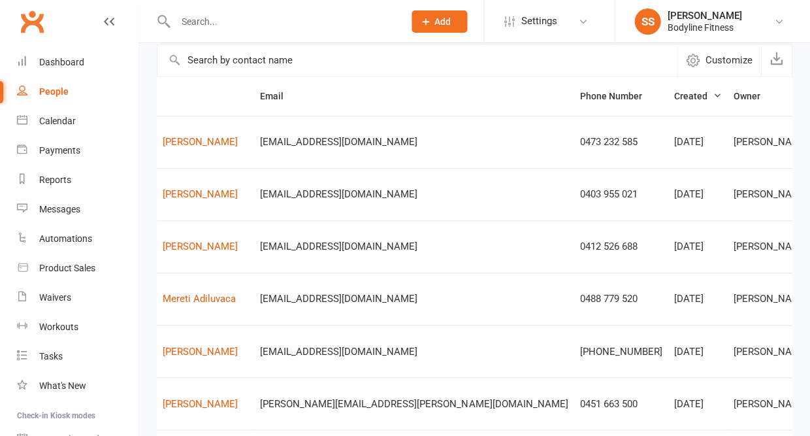
scroll to position [0, 65]
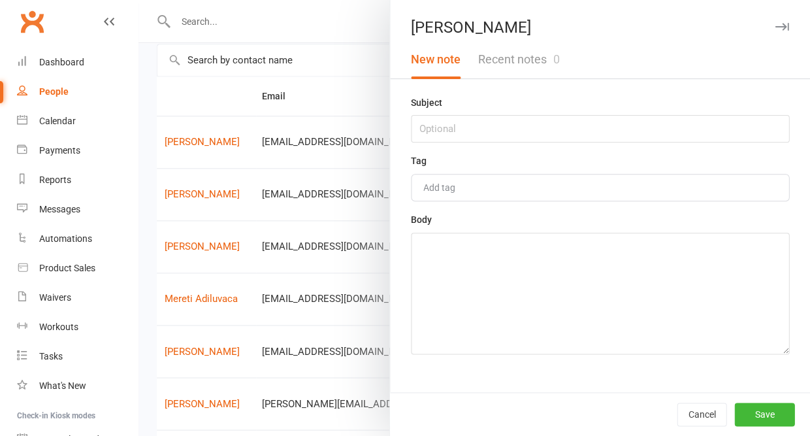
click at [783, 25] on icon "button" at bounding box center [782, 27] width 14 height 8
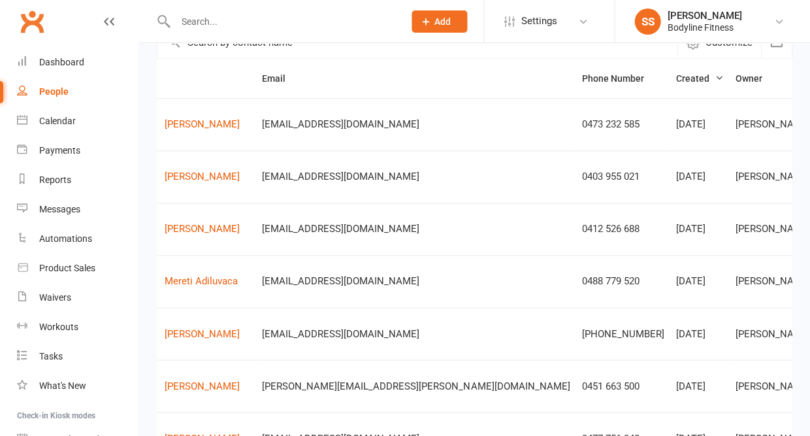
scroll to position [131, 0]
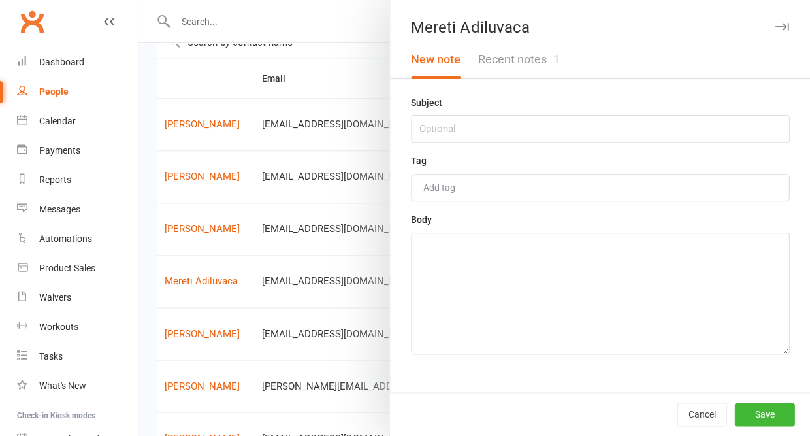
click at [542, 60] on button "Recent notes 1" at bounding box center [518, 60] width 99 height 38
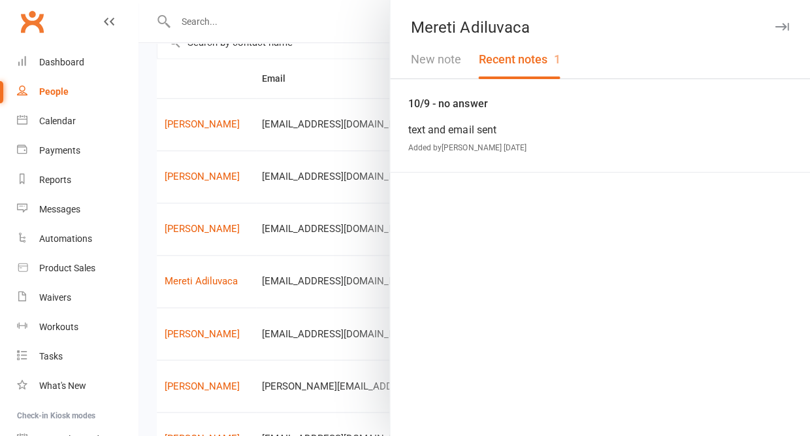
click at [783, 24] on icon "button" at bounding box center [782, 27] width 14 height 8
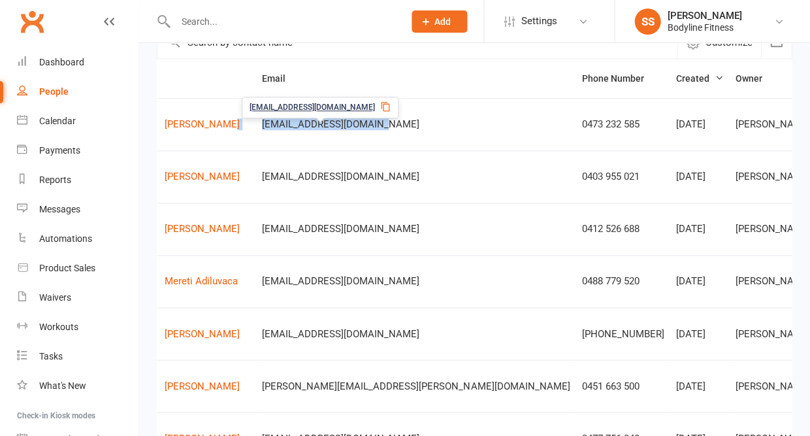
drag, startPoint x: 253, startPoint y: 129, endPoint x: 380, endPoint y: 131, distance: 126.8
click at [380, 131] on tr "N [PERSON_NAME] [EMAIL_ADDRESS][DOMAIN_NAME] 0473 232 585 [DATE] [PERSON_NAME] …" at bounding box center [550, 124] width 915 height 52
click at [380, 142] on td "[EMAIL_ADDRESS][DOMAIN_NAME]" at bounding box center [415, 124] width 319 height 52
drag, startPoint x: 256, startPoint y: 132, endPoint x: 398, endPoint y: 139, distance: 141.9
click at [398, 139] on td "[EMAIL_ADDRESS][DOMAIN_NAME]" at bounding box center [415, 124] width 319 height 52
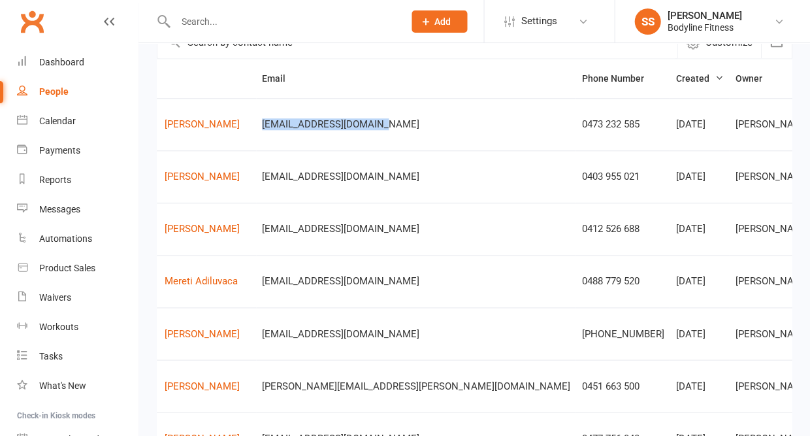
copy span "[EMAIL_ADDRESS][DOMAIN_NAME]"
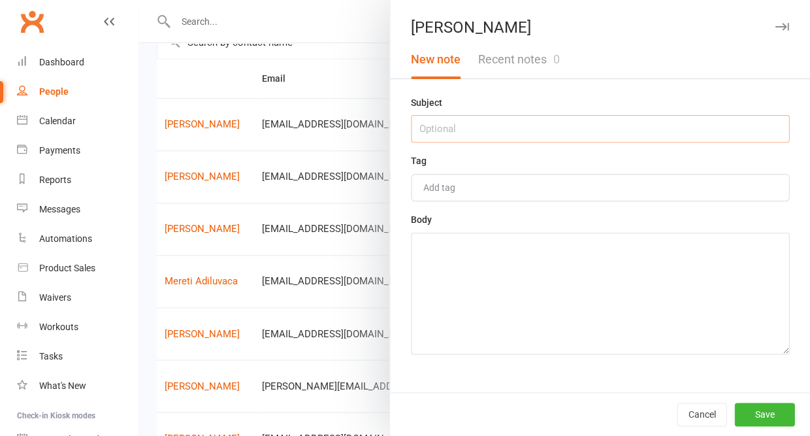
click at [589, 129] on input "text" at bounding box center [600, 128] width 378 height 27
type input "11/9 - no answer"
click at [581, 250] on textarea at bounding box center [600, 294] width 378 height 122
type textarea "h"
type textarea "unable to leave voicemail. text and email sent"
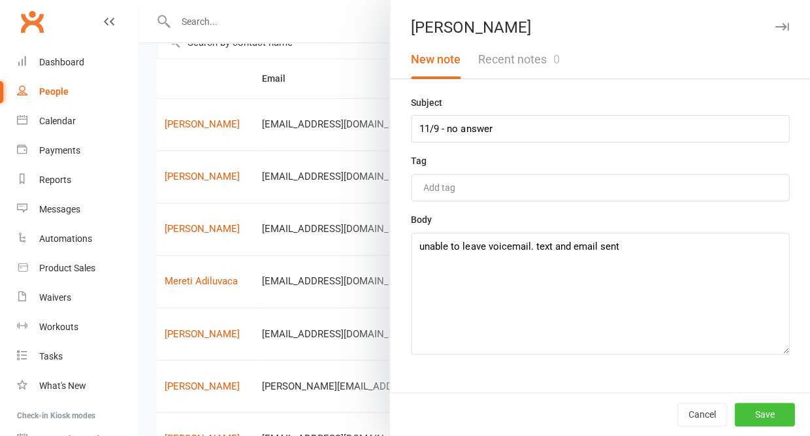
click at [779, 410] on button "Save" at bounding box center [764, 414] width 60 height 24
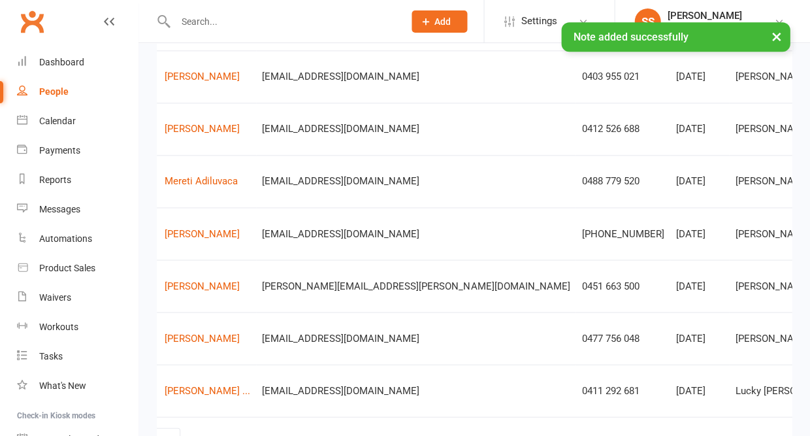
scroll to position [231, 1]
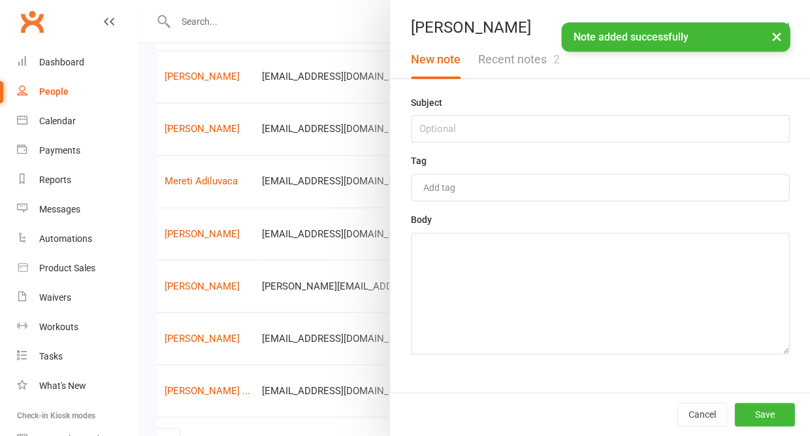
click at [520, 59] on button "Recent notes 2" at bounding box center [518, 60] width 99 height 38
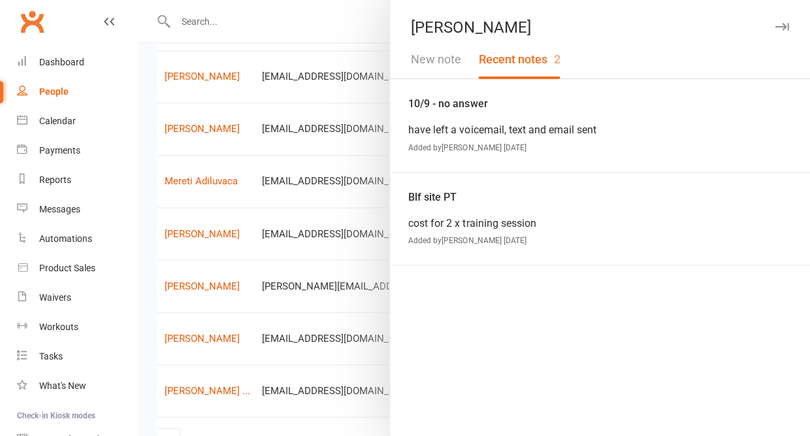
scroll to position [231, 0]
click at [444, 61] on button "New note" at bounding box center [435, 60] width 67 height 38
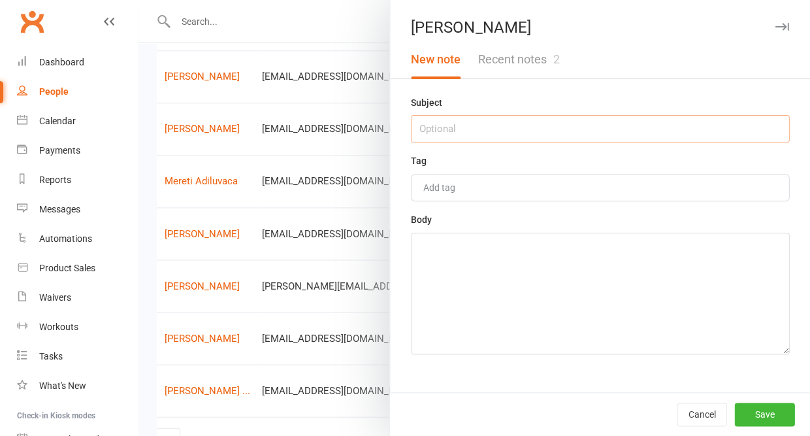
click at [434, 135] on input "text" at bounding box center [600, 128] width 378 height 27
type input "11/9 - no answer"
click at [488, 258] on textarea at bounding box center [600, 294] width 378 height 122
type textarea "straight to message bank, have sent a follow up email"
click at [740, 406] on button "Save" at bounding box center [764, 414] width 60 height 24
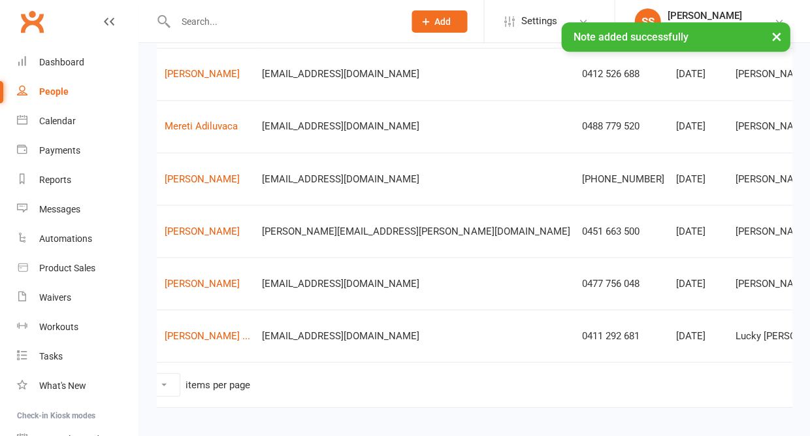
scroll to position [293, 0]
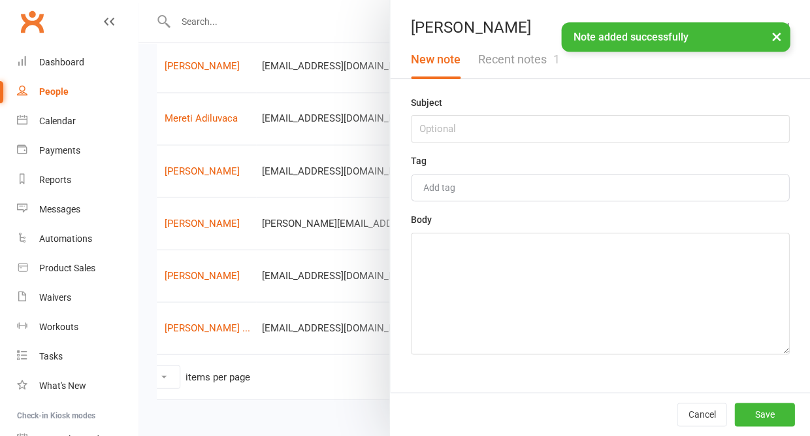
click at [536, 55] on button "Recent notes 1" at bounding box center [518, 60] width 99 height 38
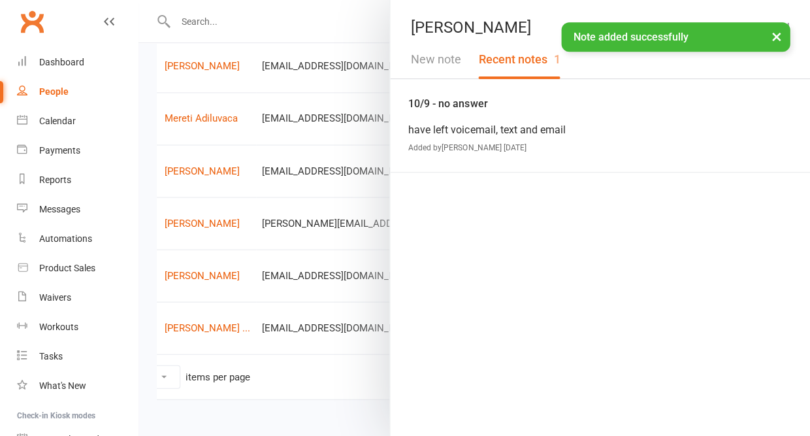
click at [774, 40] on button "×" at bounding box center [776, 36] width 24 height 28
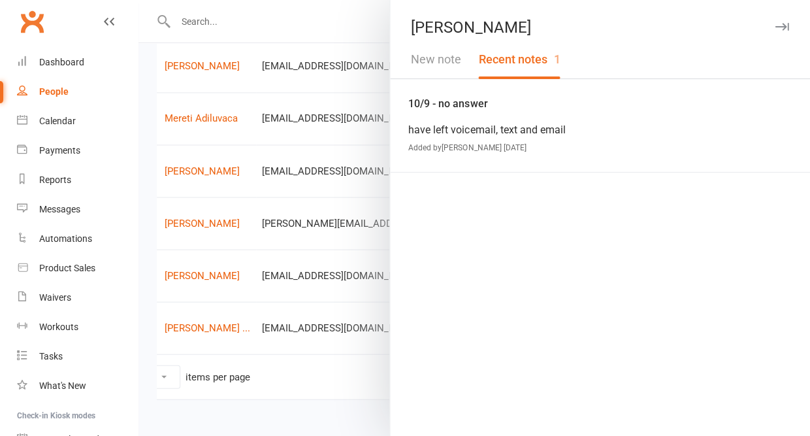
click at [783, 24] on icon "button" at bounding box center [782, 27] width 14 height 8
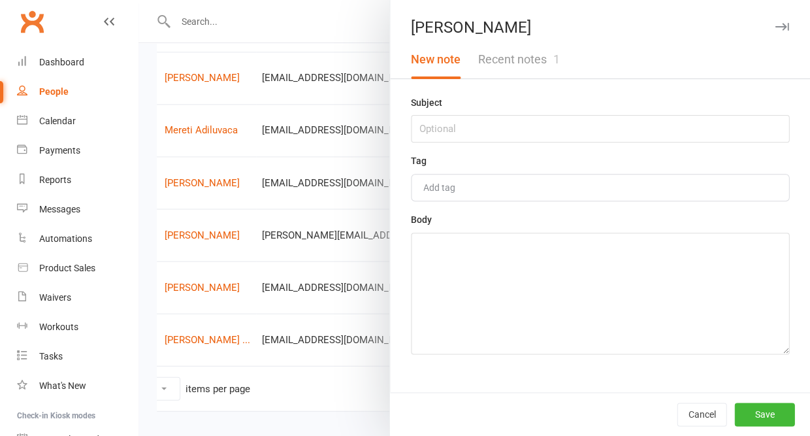
scroll to position [281, 0]
click at [558, 125] on input "text" at bounding box center [600, 128] width 378 height 27
type input "11/9 - no answer"
click at [521, 344] on textarea at bounding box center [600, 294] width 378 height 122
type textarea "have sent a follow up text"
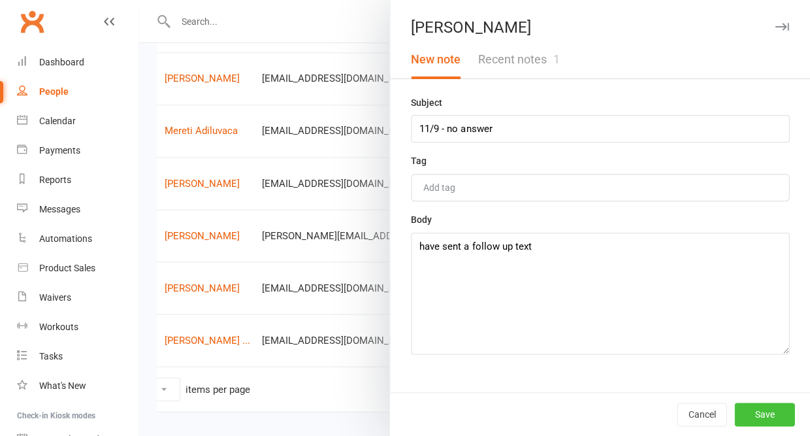
click at [759, 417] on button "Save" at bounding box center [764, 414] width 60 height 24
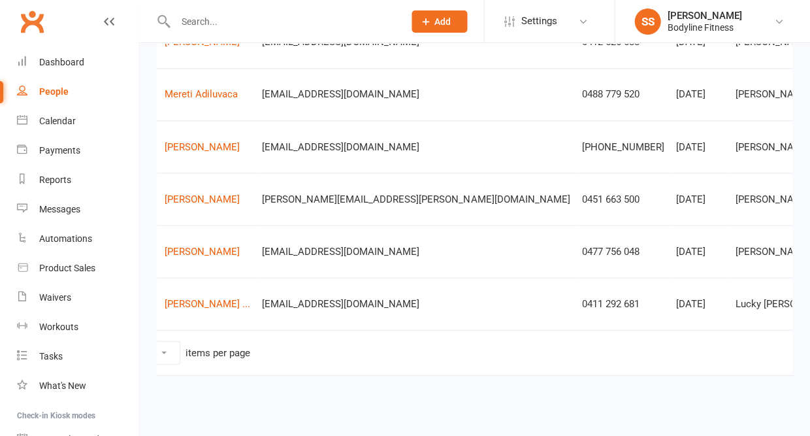
scroll to position [321, 0]
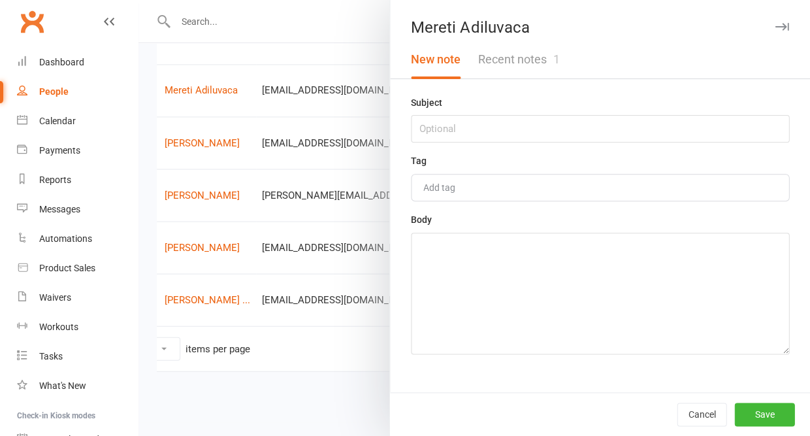
click at [549, 51] on button "Recent notes 1" at bounding box center [518, 60] width 99 height 38
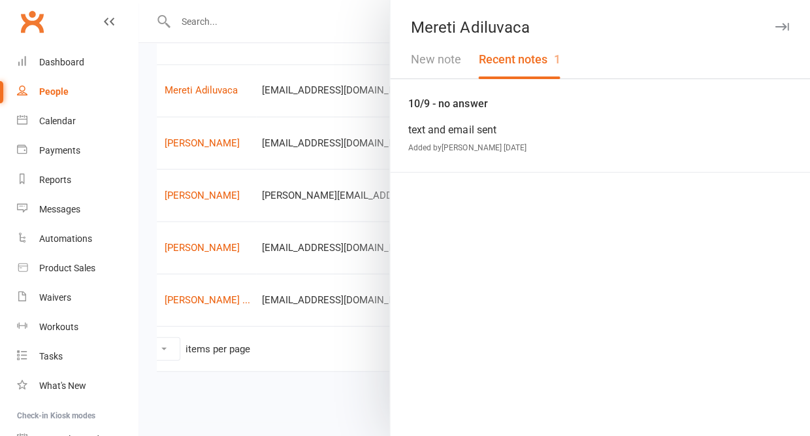
click at [781, 27] on icon "button" at bounding box center [782, 27] width 14 height 8
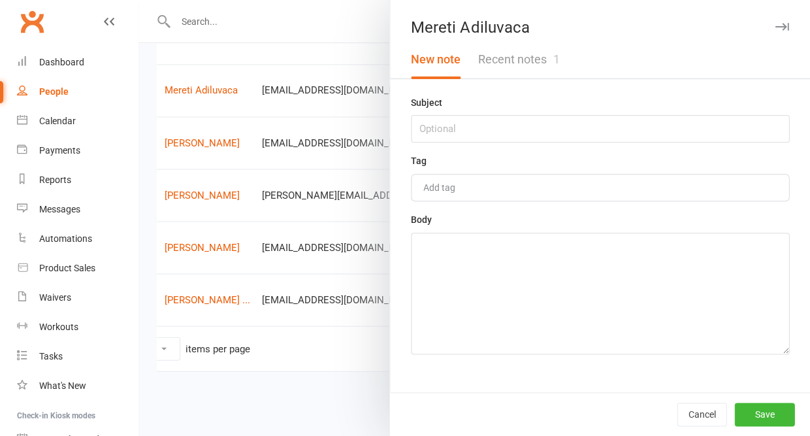
click at [619, 146] on div "Subject Tag Add tag Body" at bounding box center [600, 243] width 420 height 297
click at [613, 131] on input "text" at bounding box center [600, 128] width 378 height 27
type input "11/9 - no answer"
click at [549, 309] on textarea at bounding box center [600, 294] width 378 height 122
type textarea "follow up text sent"
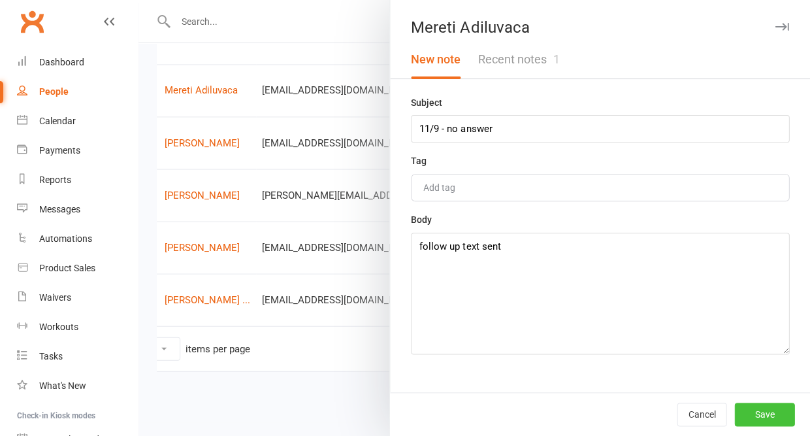
click at [767, 410] on button "Save" at bounding box center [764, 414] width 60 height 24
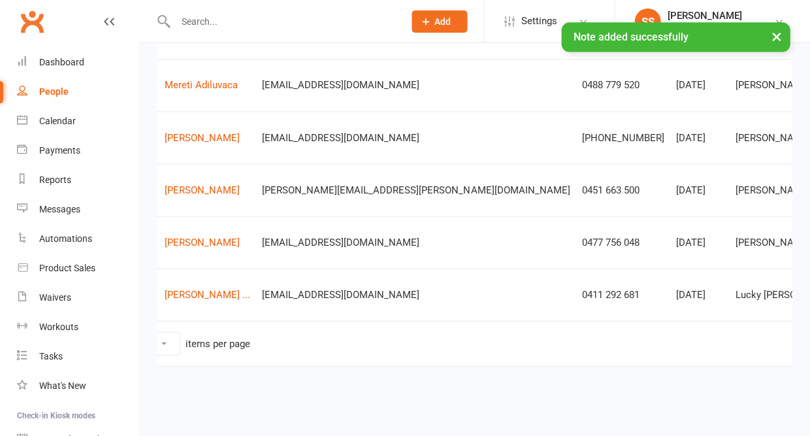
scroll to position [330, 0]
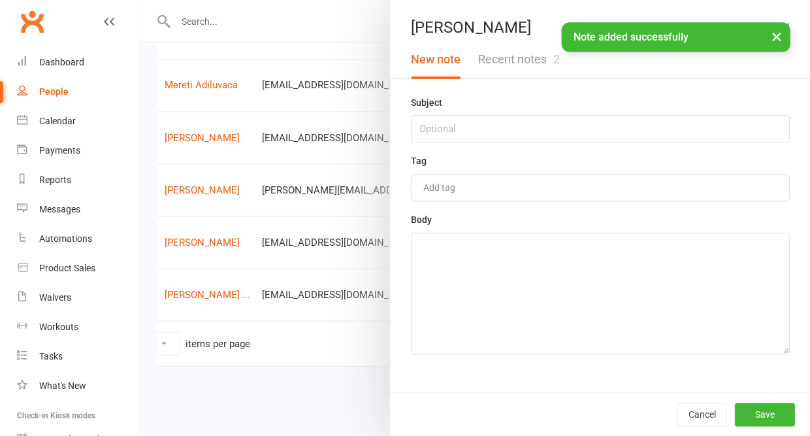
click at [536, 63] on button "Recent notes 2" at bounding box center [518, 60] width 99 height 38
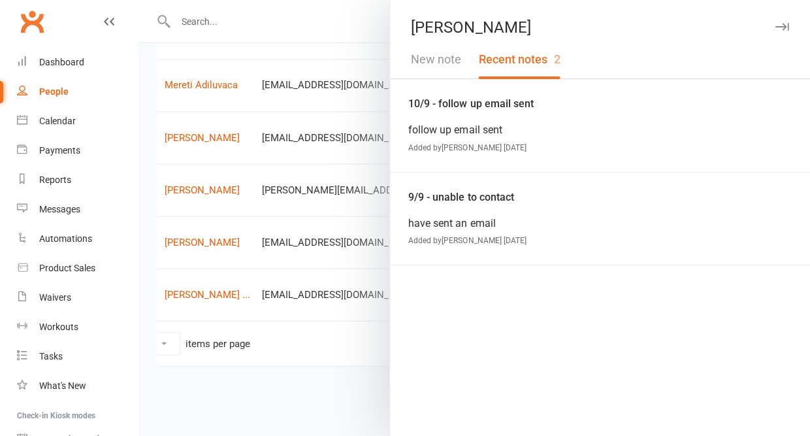
click at [780, 26] on icon "button" at bounding box center [782, 27] width 14 height 8
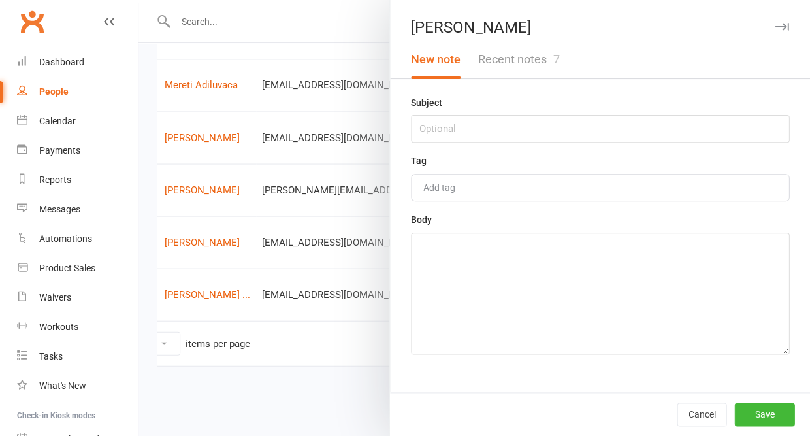
click at [540, 48] on button "Recent notes 7" at bounding box center [518, 60] width 99 height 38
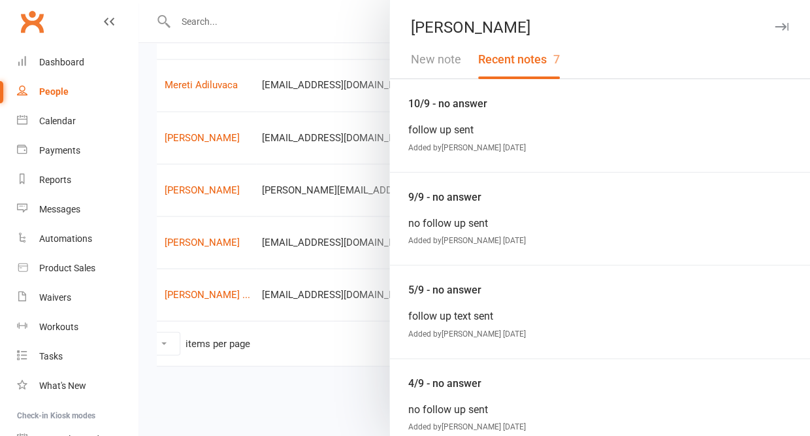
click at [782, 26] on icon "button" at bounding box center [782, 27] width 14 height 8
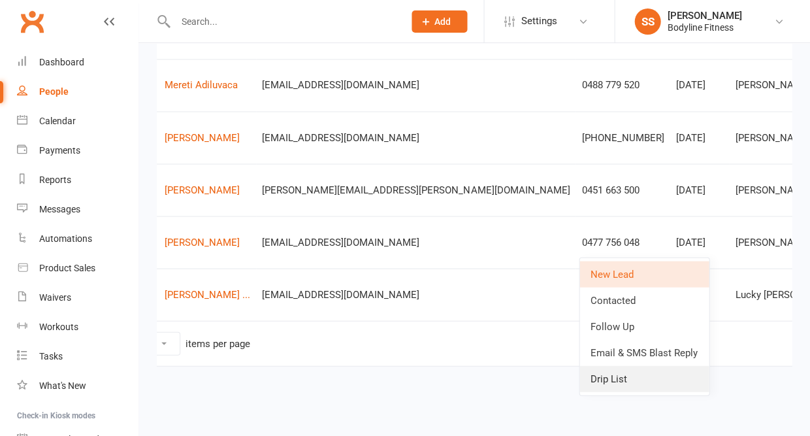
click at [615, 370] on link "Drip List" at bounding box center [644, 378] width 129 height 26
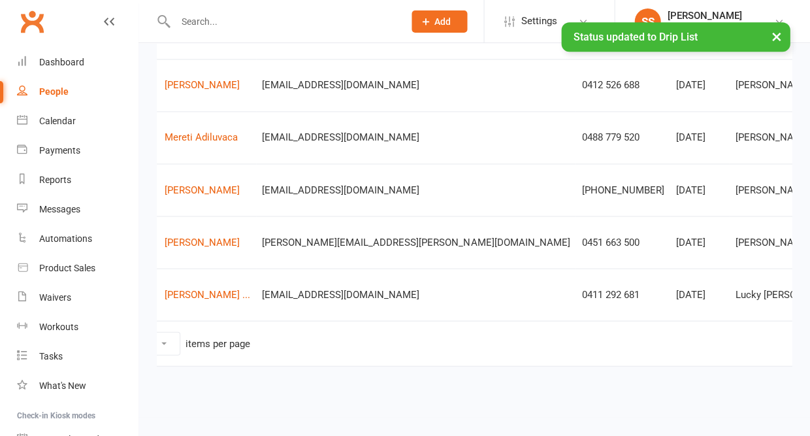
scroll to position [278, 0]
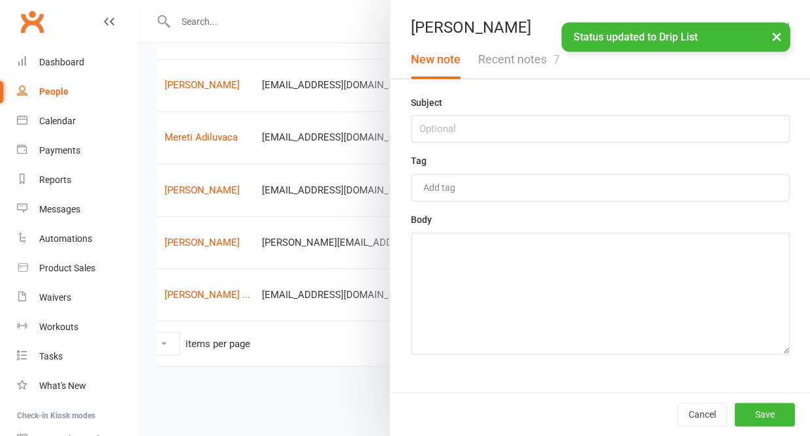
click at [515, 63] on button "Recent notes 7" at bounding box center [518, 60] width 99 height 38
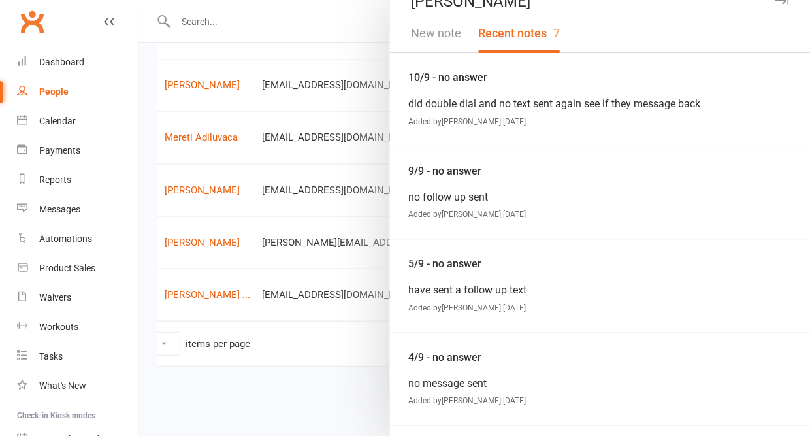
scroll to position [13, 0]
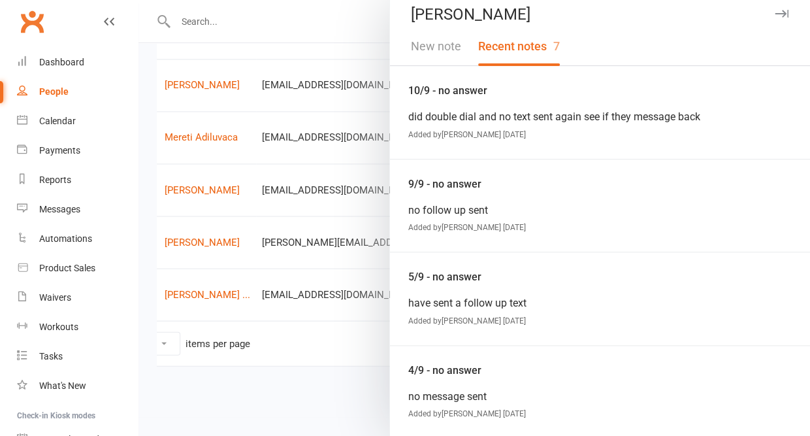
click at [444, 51] on button "New note" at bounding box center [435, 46] width 67 height 38
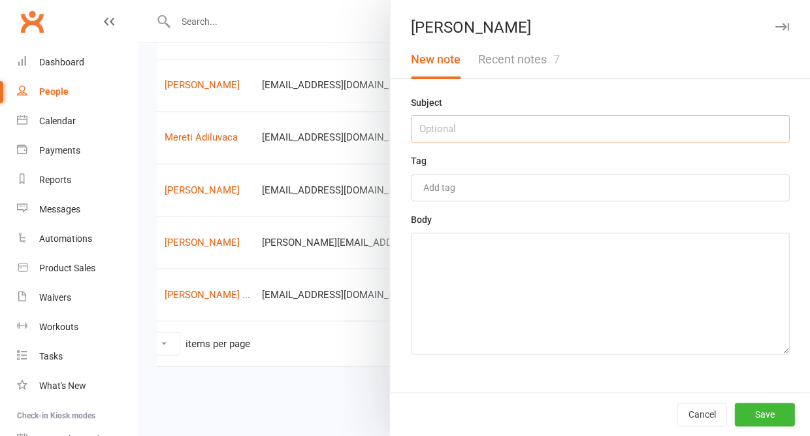
click at [434, 127] on input "text" at bounding box center [600, 128] width 378 height 27
type input "11/9 - no answer"
click at [438, 267] on textarea at bounding box center [600, 294] width 378 height 122
type textarea "follow upset"
click at [755, 412] on button "Save" at bounding box center [764, 414] width 60 height 24
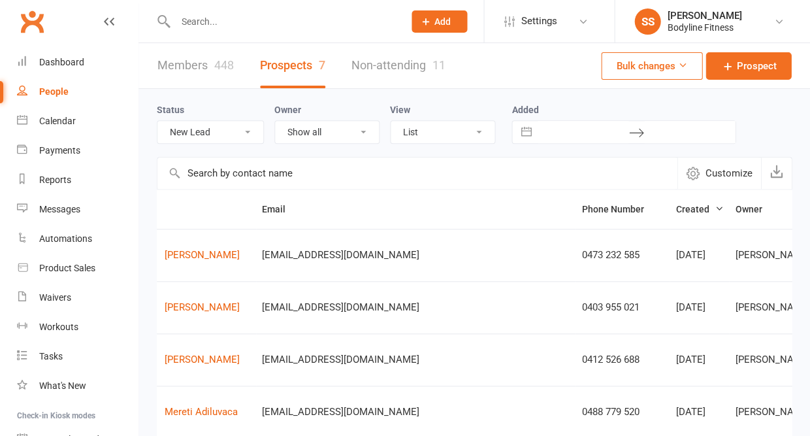
select select "Follow Up"
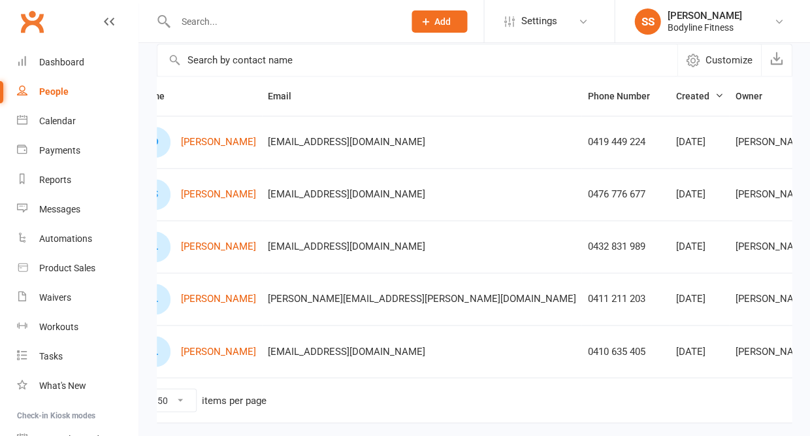
scroll to position [137, 0]
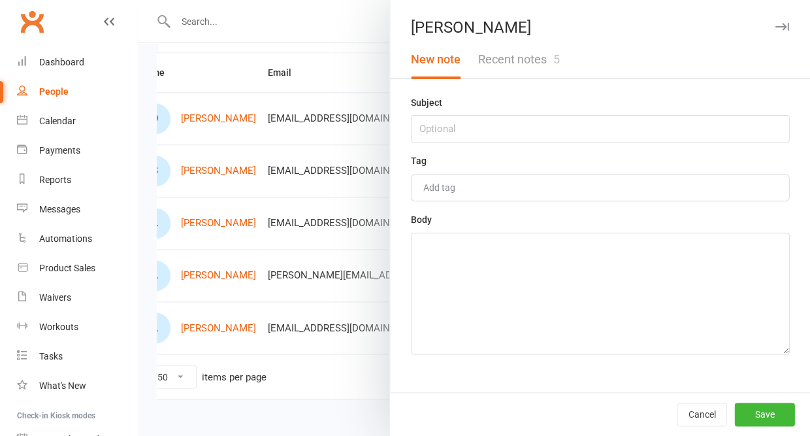
click at [512, 57] on button "Recent notes 5" at bounding box center [518, 60] width 99 height 38
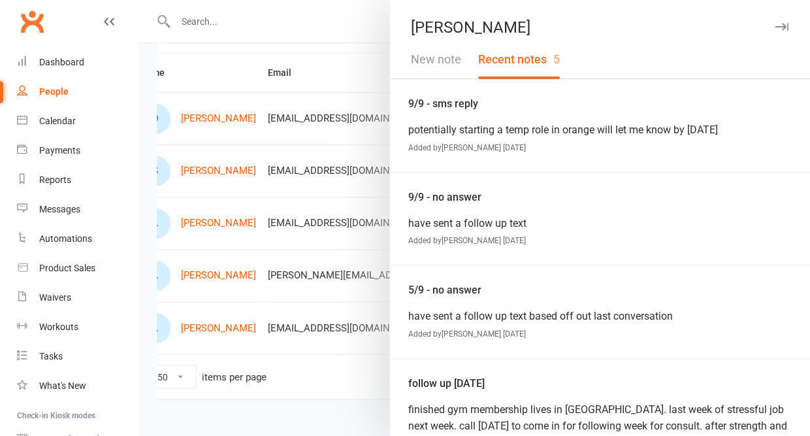
click at [780, 25] on icon "button" at bounding box center [782, 27] width 14 height 8
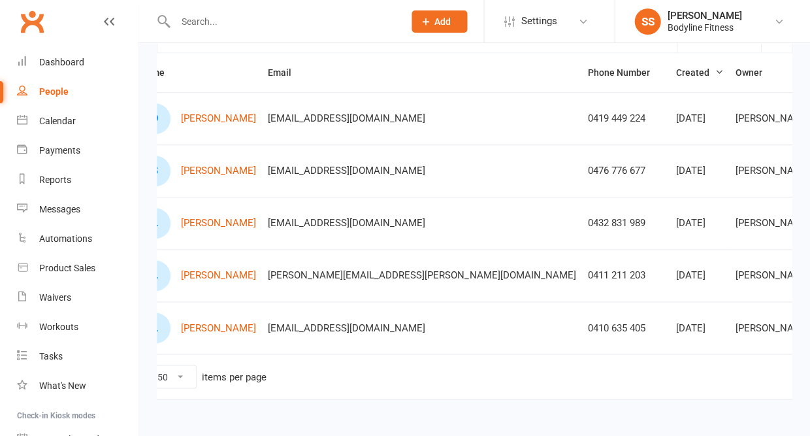
scroll to position [154, 0]
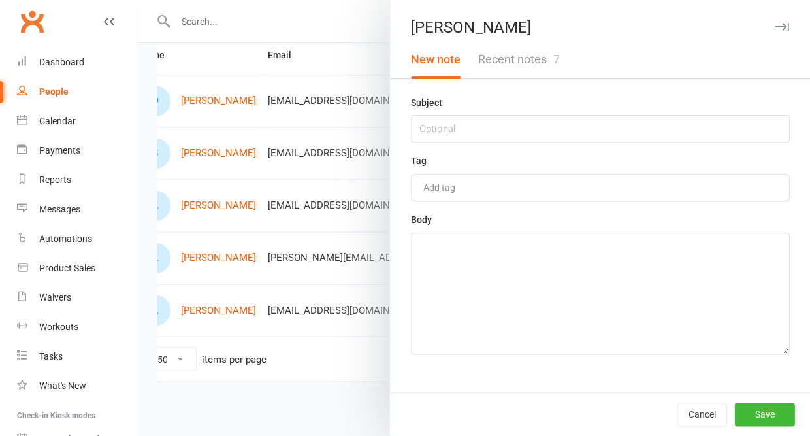
click at [531, 56] on button "Recent notes 7" at bounding box center [518, 60] width 99 height 38
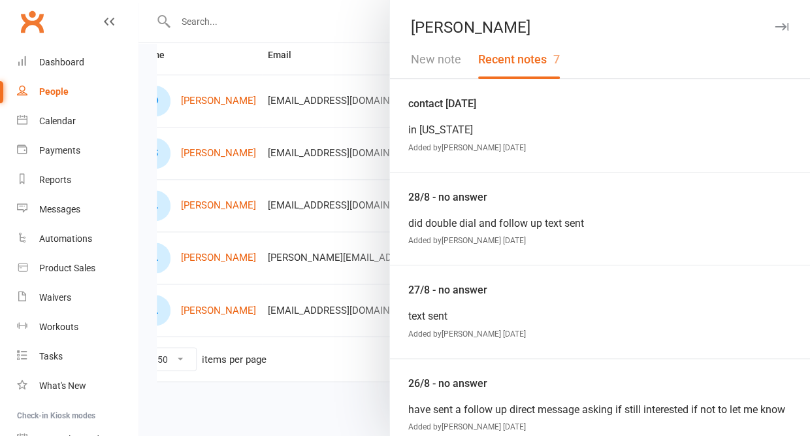
click at [783, 24] on icon "button" at bounding box center [782, 27] width 14 height 8
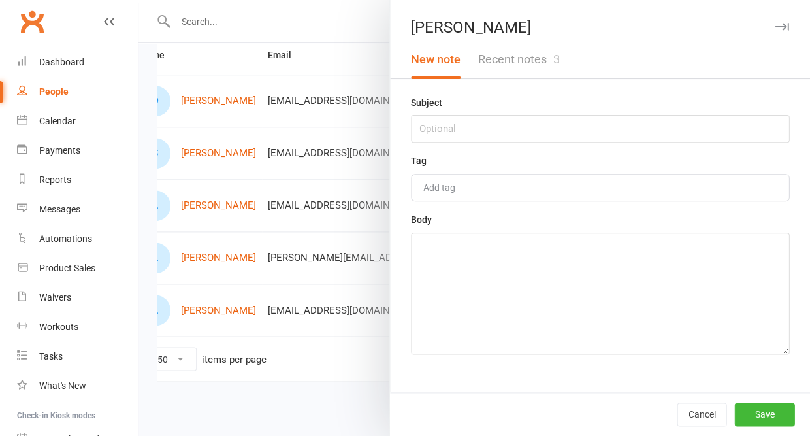
click at [516, 75] on button "Recent notes 3" at bounding box center [518, 60] width 99 height 38
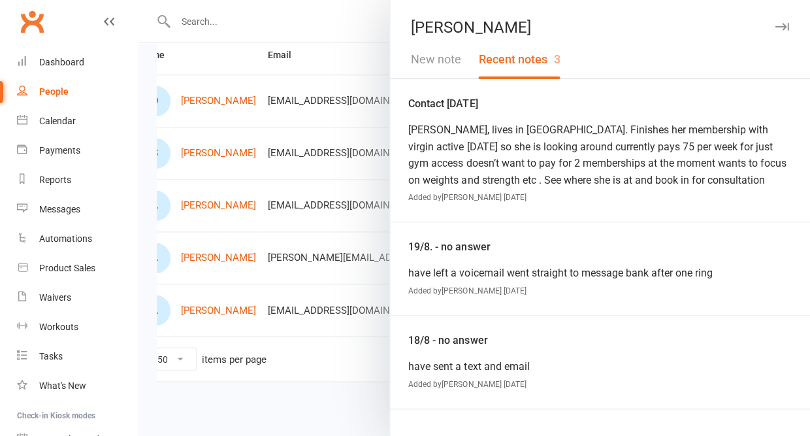
click at [783, 25] on icon "button" at bounding box center [782, 27] width 14 height 8
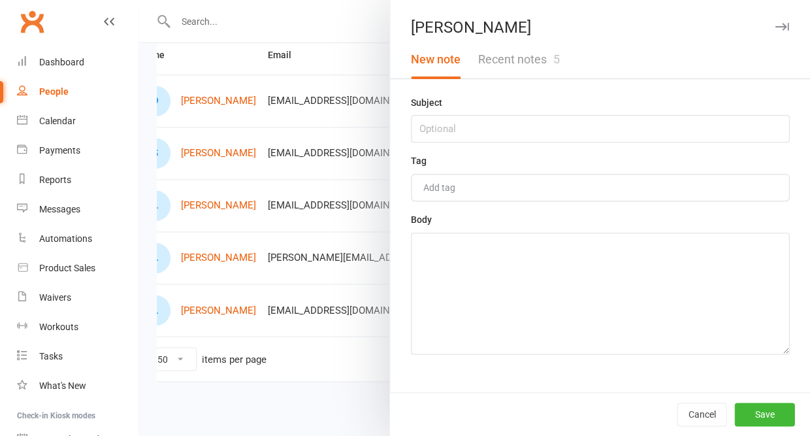
click at [534, 64] on button "Recent notes 5" at bounding box center [518, 60] width 99 height 38
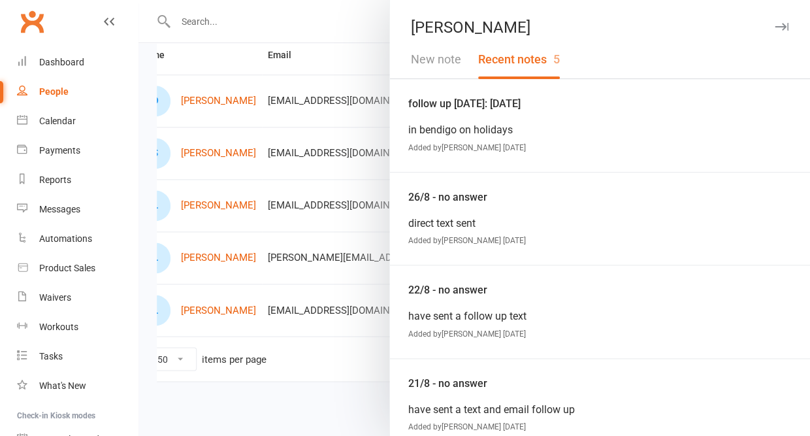
click at [780, 24] on icon "button" at bounding box center [782, 27] width 14 height 8
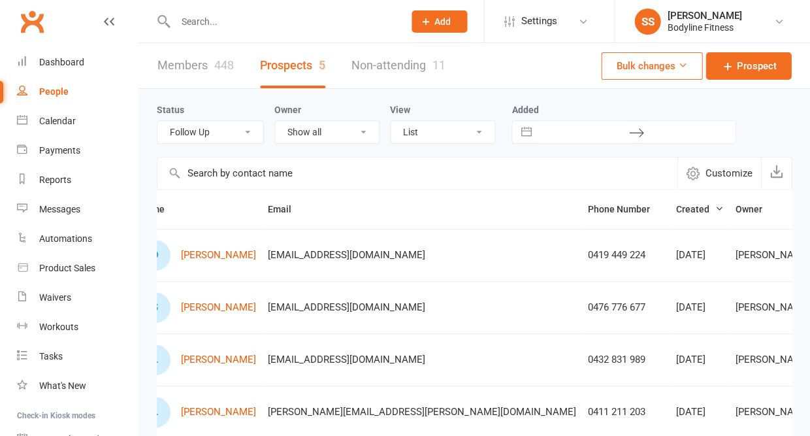
scroll to position [0, 0]
click at [691, 29] on div "Bodyline Fitness" at bounding box center [704, 28] width 74 height 12
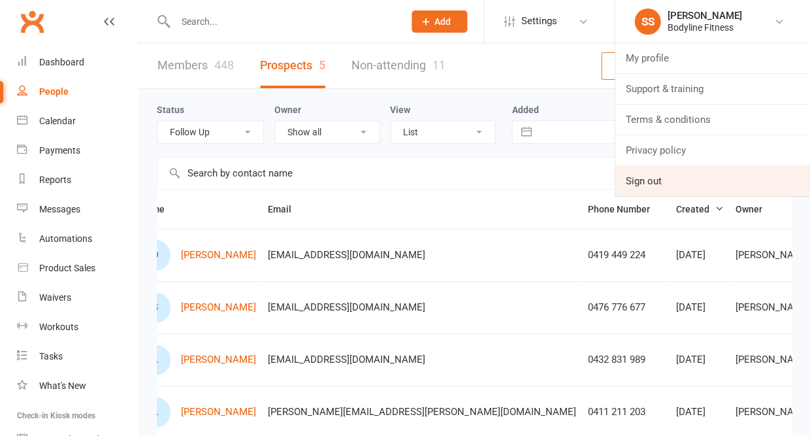
click at [632, 183] on link "Sign out" at bounding box center [712, 181] width 195 height 30
